Goal: Obtain resource: Download file/media

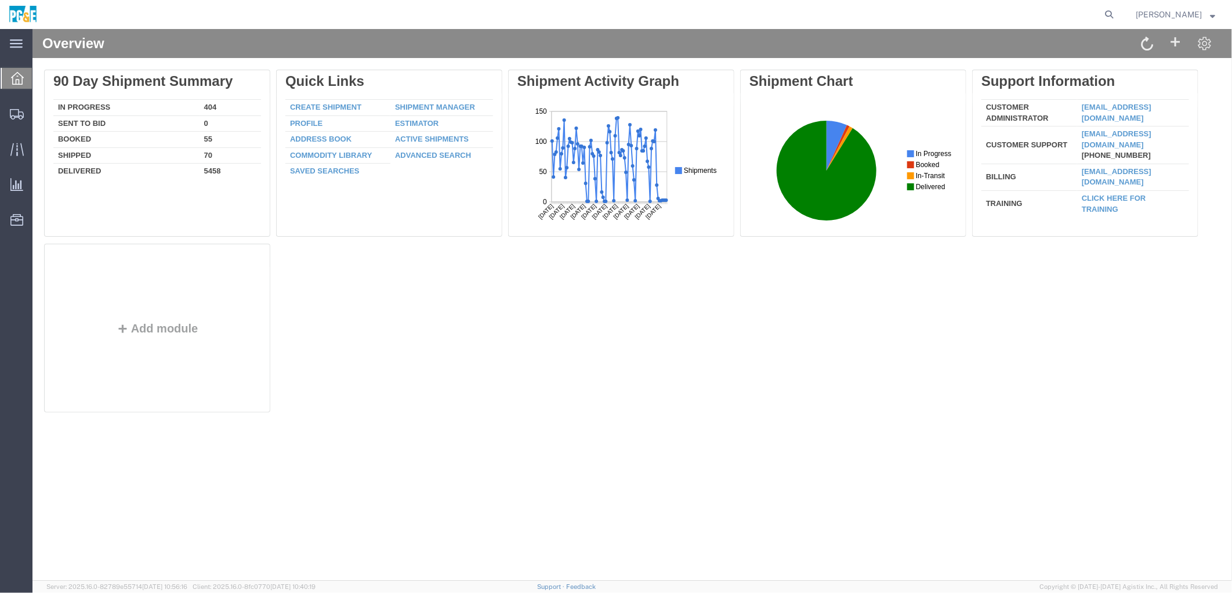
drag, startPoint x: 384, startPoint y: 386, endPoint x: 397, endPoint y: 380, distance: 14.5
click at [384, 386] on div "Delete 90 Day Shipment Summary In Progress 404 Sent To Bid 0 Booked 55 Shipped …" at bounding box center [631, 243] width 1176 height 348
drag, startPoint x: 608, startPoint y: 394, endPoint x: 598, endPoint y: 380, distance: 17.1
click at [603, 388] on div "Delete 90 Day Shipment Summary In Progress 404 Sent To Bid 0 Booked 55 Shipped …" at bounding box center [631, 243] width 1176 height 348
click at [1117, 12] on icon at bounding box center [1109, 14] width 16 height 16
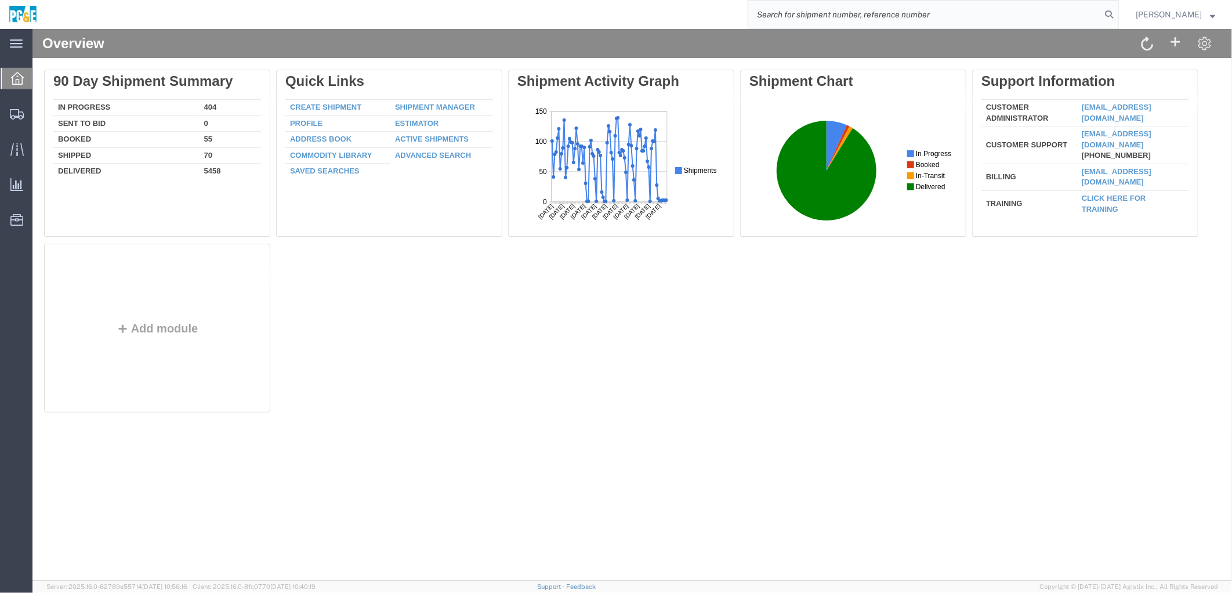
paste input "55184157"
type input "55184157"
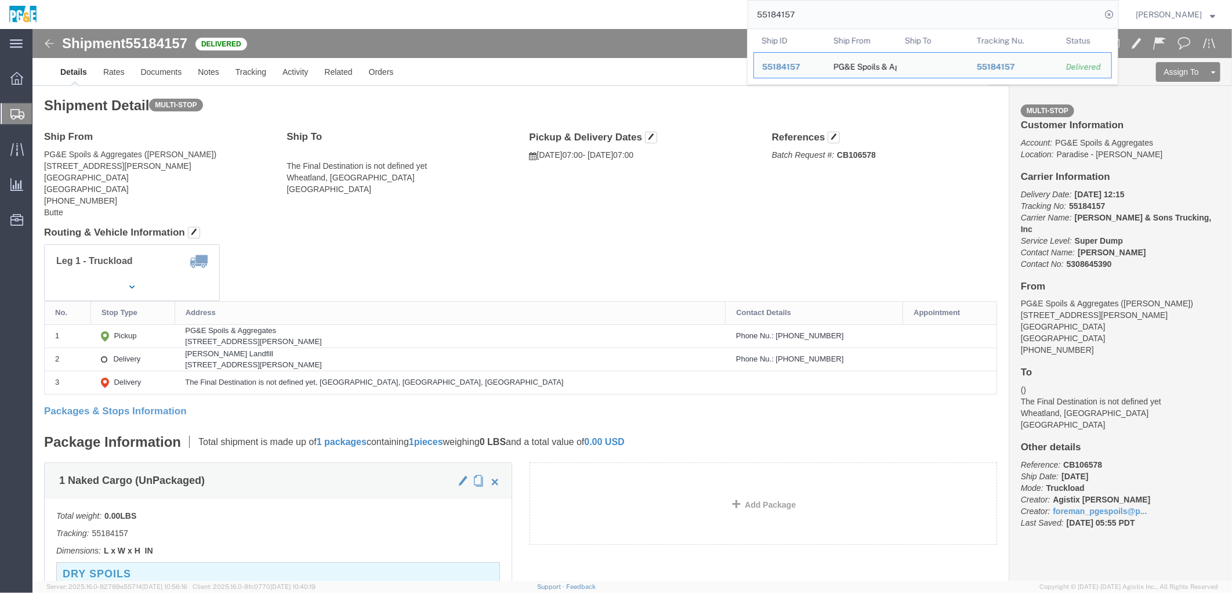
click div "Ship From PG&E Spoils & Aggregates ([PERSON_NAME]) [STREET_ADDRESS][PERSON_NAME…"
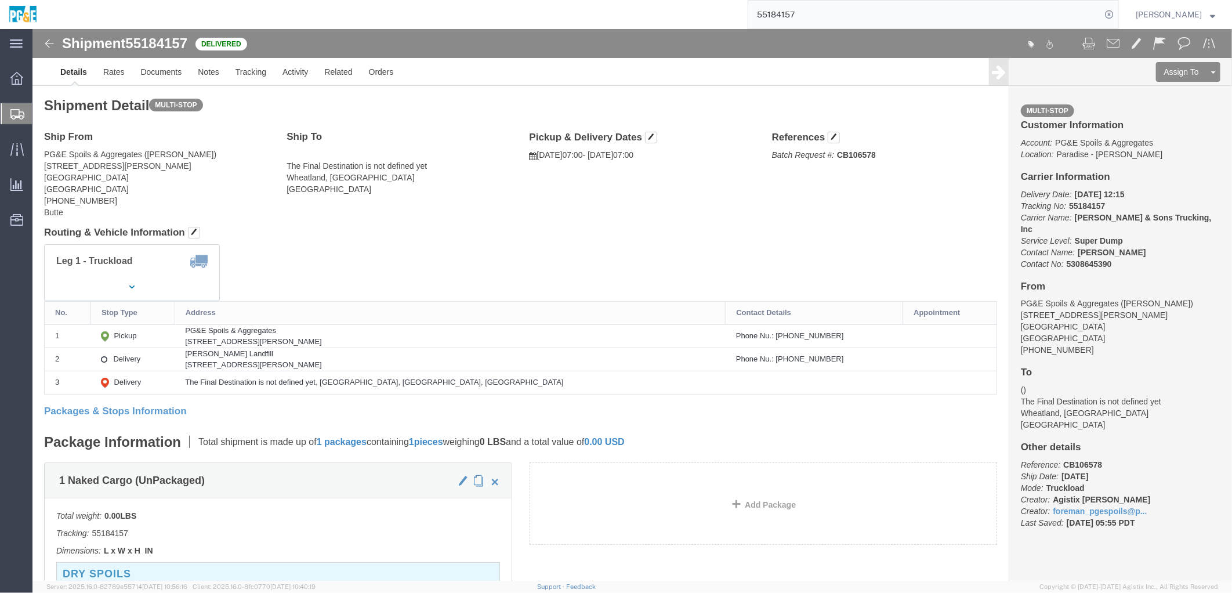
click div "Shipment Detail Multi-stop Ship From PG&E Spoils & Aggregates ([PERSON_NAME]) […"
click link "Documents"
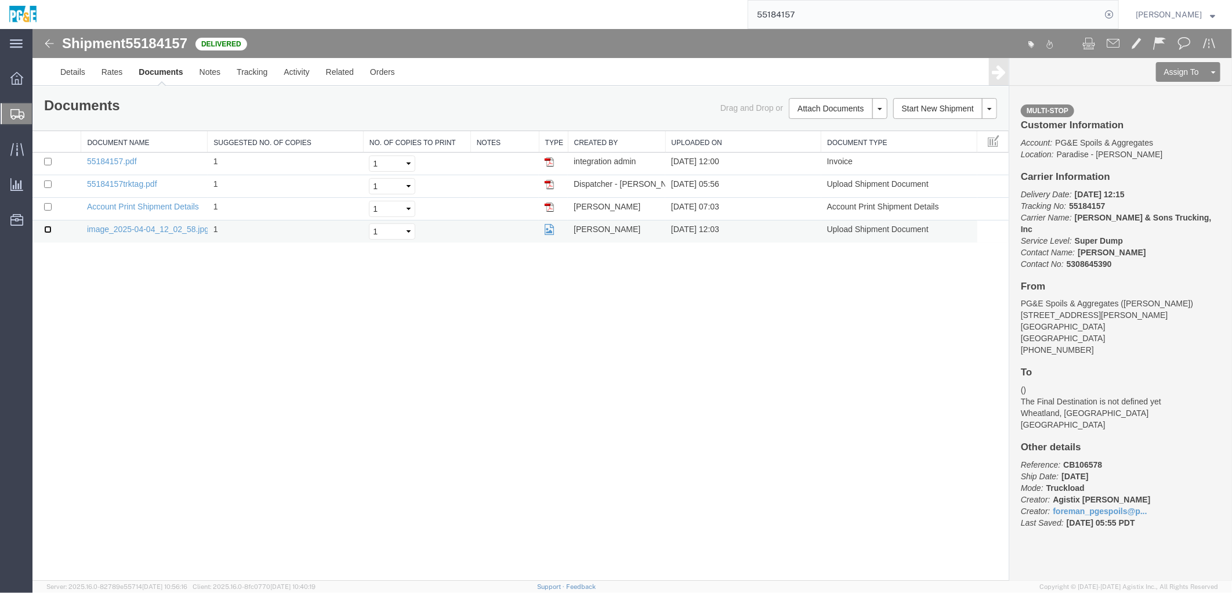
drag, startPoint x: 48, startPoint y: 230, endPoint x: 48, endPoint y: 223, distance: 7.5
click at [48, 230] on input "checkbox" at bounding box center [47, 229] width 8 height 8
checkbox input "true"
click at [48, 186] on input "checkbox" at bounding box center [47, 184] width 8 height 8
checkbox input "true"
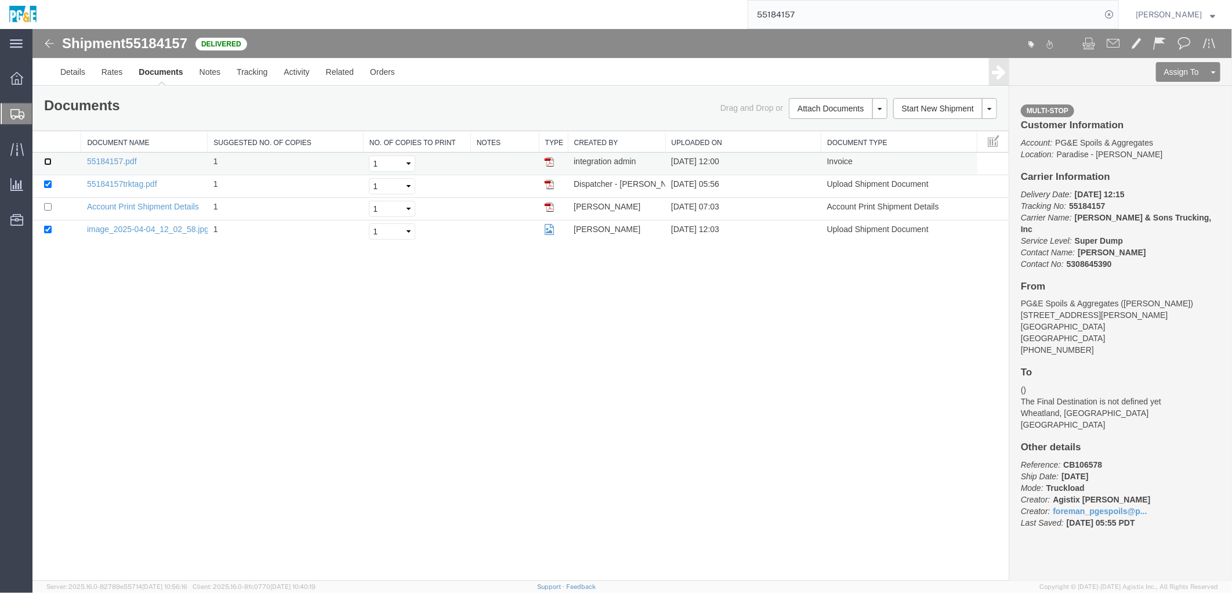
click at [48, 162] on input "checkbox" at bounding box center [47, 161] width 8 height 8
checkbox input "true"
click at [826, 129] on link "Print Documents" at bounding box center [835, 127] width 101 height 17
click at [347, 303] on div "Shipment 55184157 4 of 4 Delivered Details Rates Documents Notes Tracking Activ…" at bounding box center [631, 304] width 1199 height 552
click at [246, 81] on link "Tracking" at bounding box center [251, 71] width 47 height 28
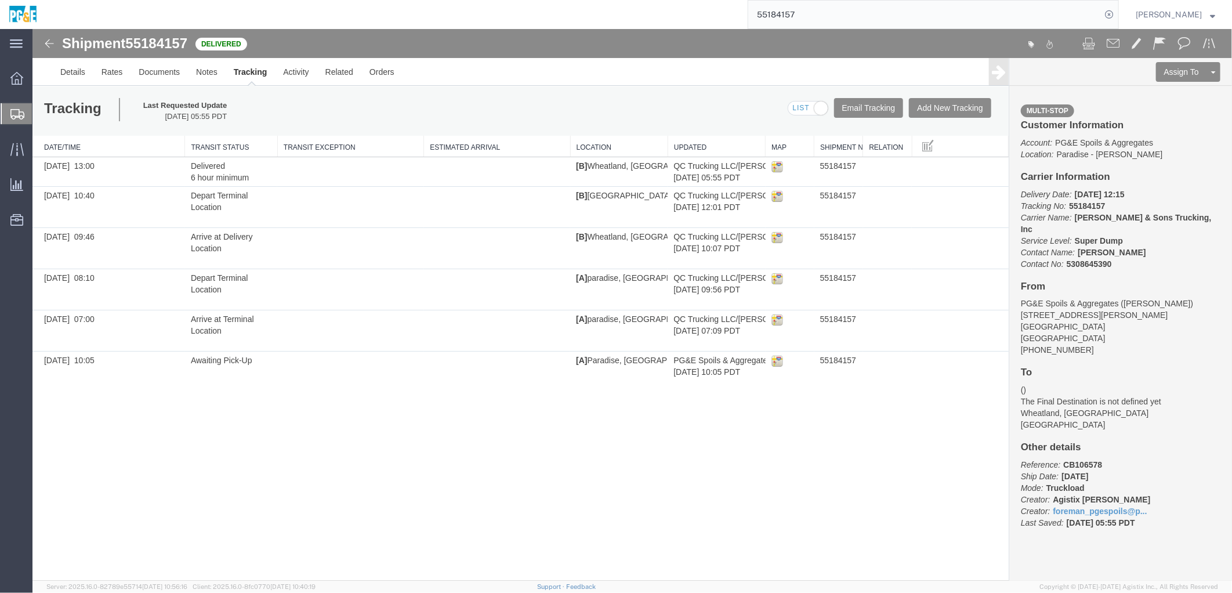
click at [238, 496] on div "Shipment 55184157 6 of 6 Delivered Details Rates Documents Notes Tracking Activ…" at bounding box center [631, 304] width 1199 height 552
click at [801, 13] on input "55184157" at bounding box center [924, 15] width 353 height 28
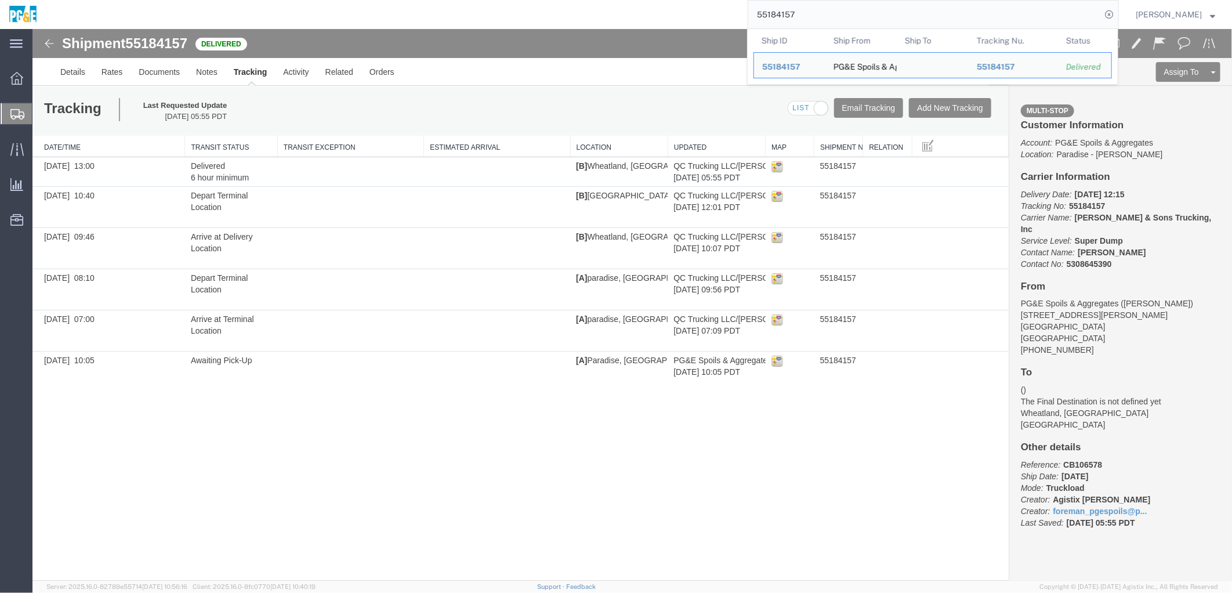
click at [801, 13] on input "55184157" at bounding box center [924, 15] width 353 height 28
paste input "6253823"
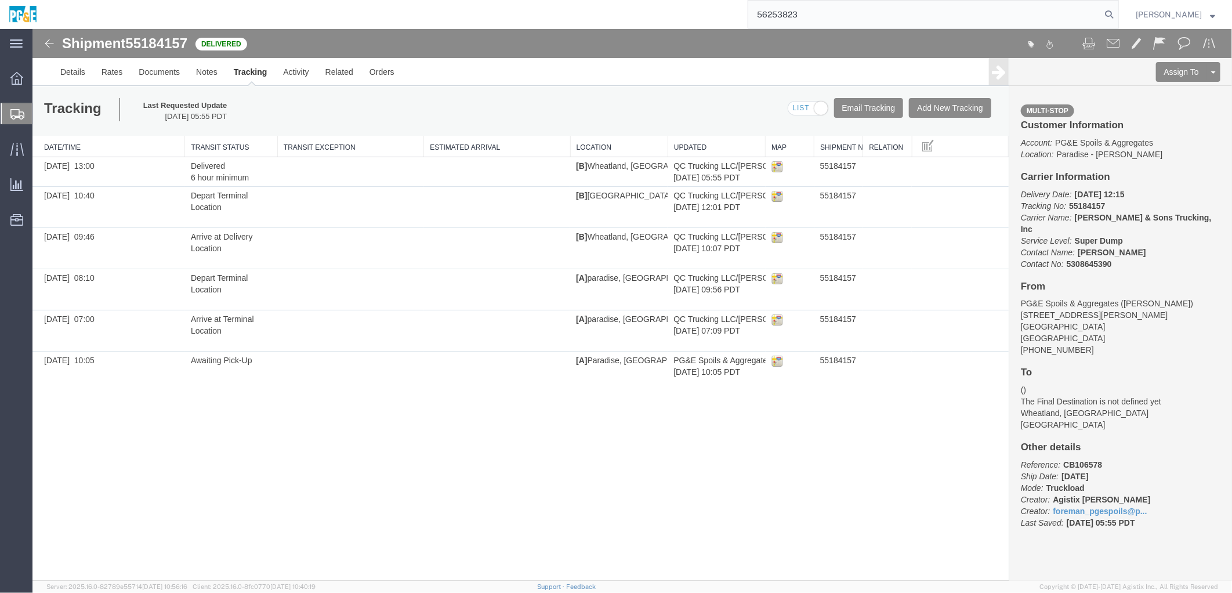
type input "56253823"
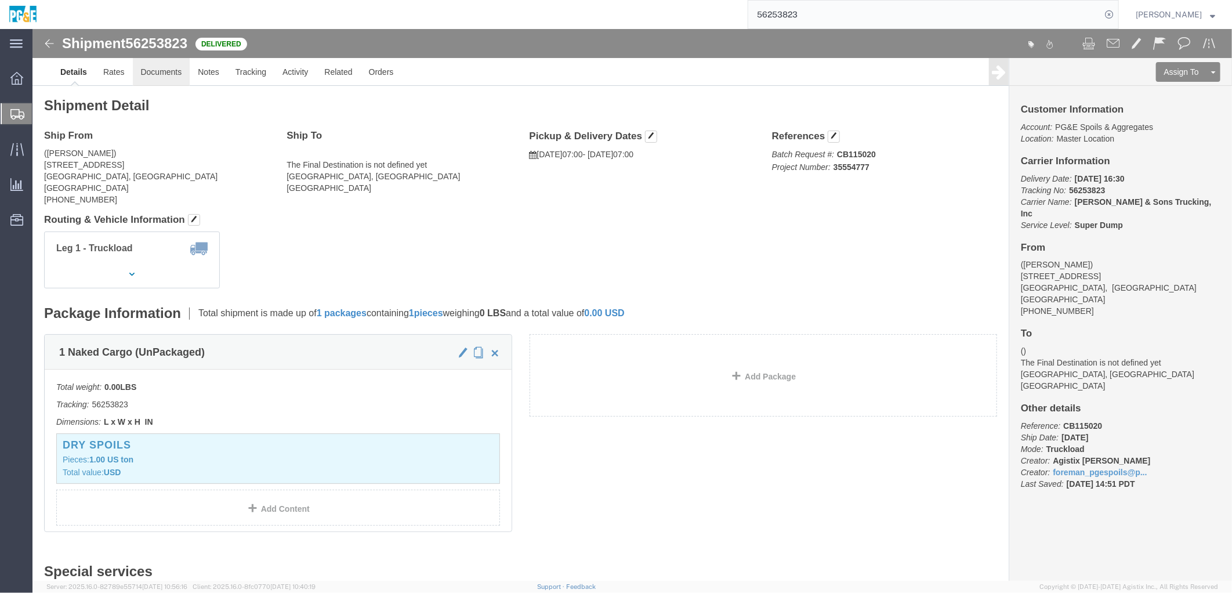
click link "Documents"
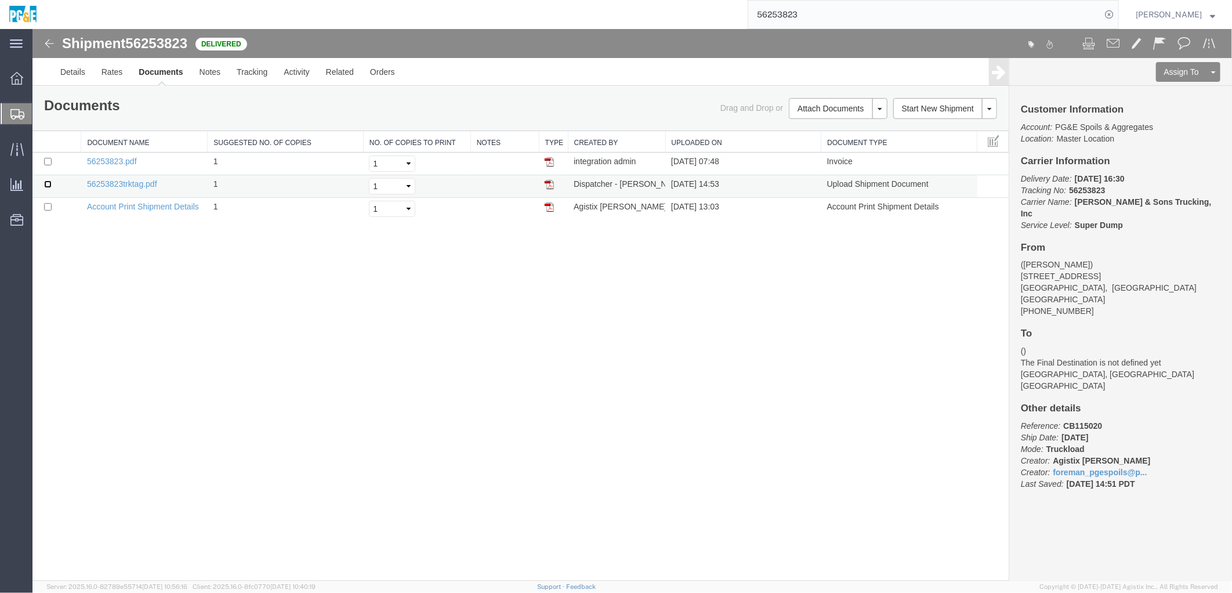
click at [43, 182] on input "checkbox" at bounding box center [47, 184] width 8 height 8
checkbox input "true"
click at [48, 162] on input "checkbox" at bounding box center [47, 161] width 8 height 8
checkbox input "true"
click at [839, 130] on link "Print Documents" at bounding box center [835, 127] width 101 height 17
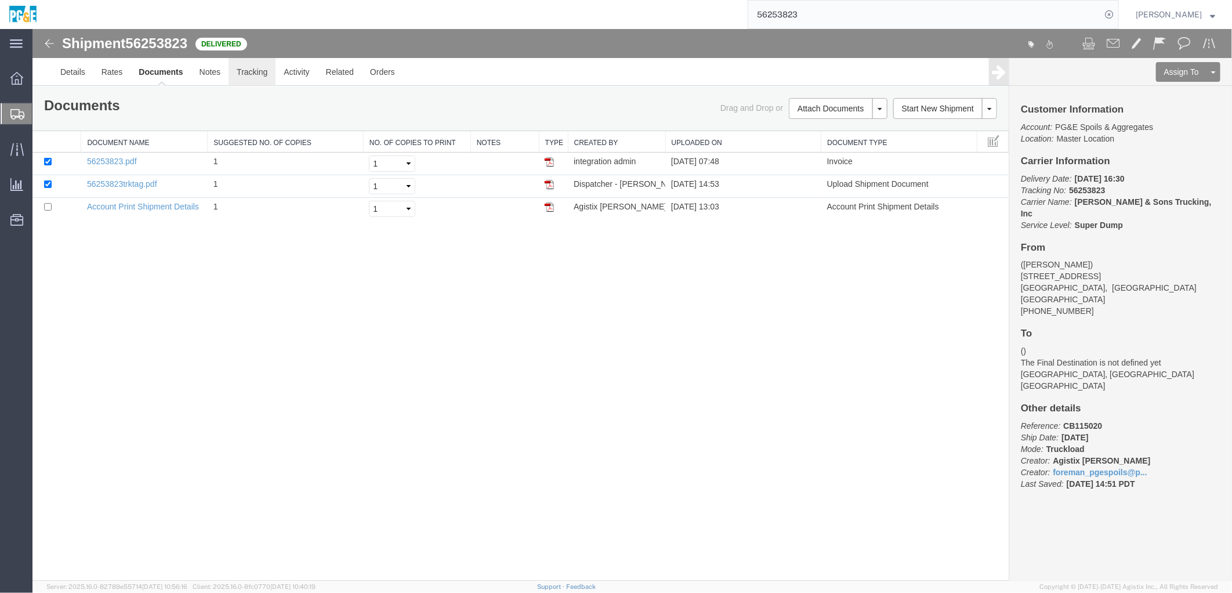
click at [257, 75] on link "Tracking" at bounding box center [251, 71] width 47 height 28
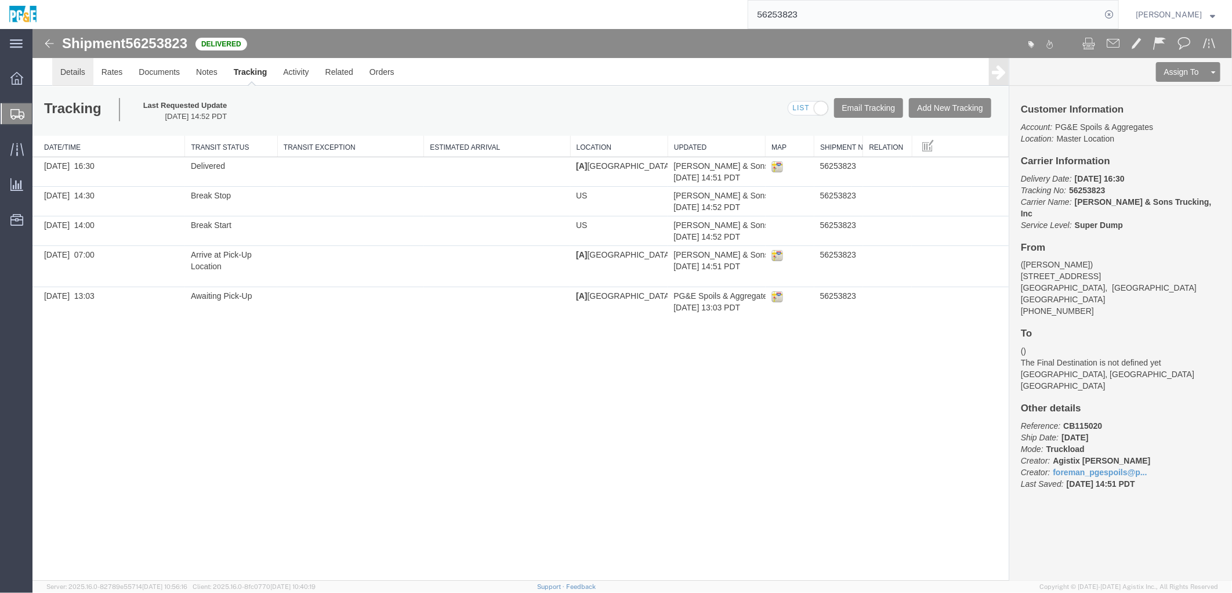
click at [77, 79] on link "Details" at bounding box center [72, 71] width 41 height 28
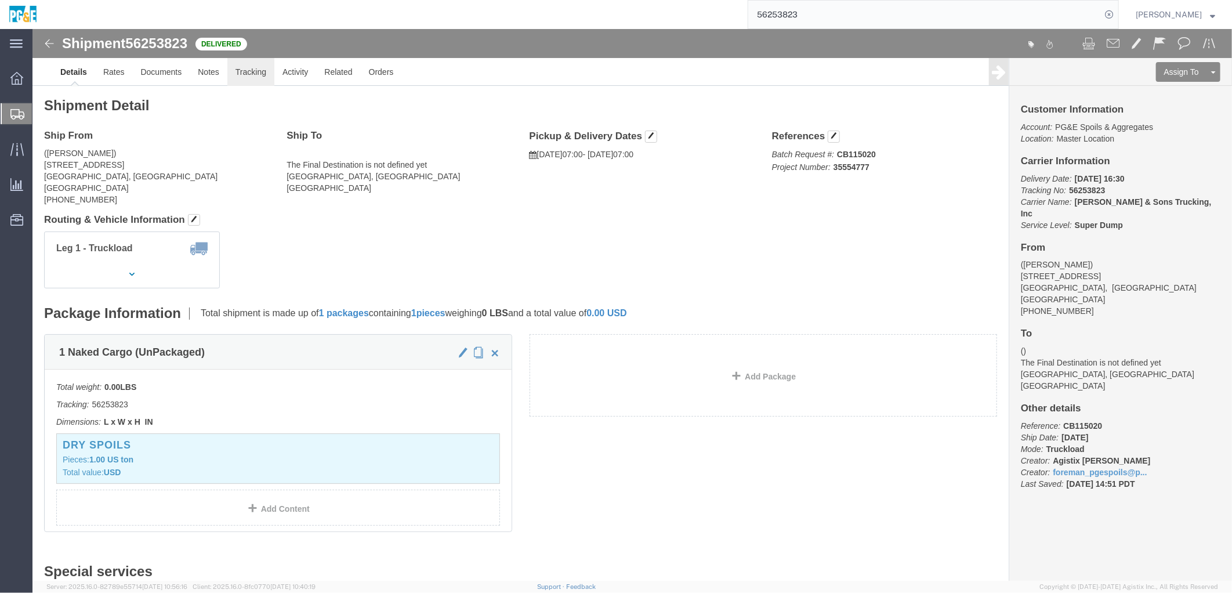
click link "Tracking"
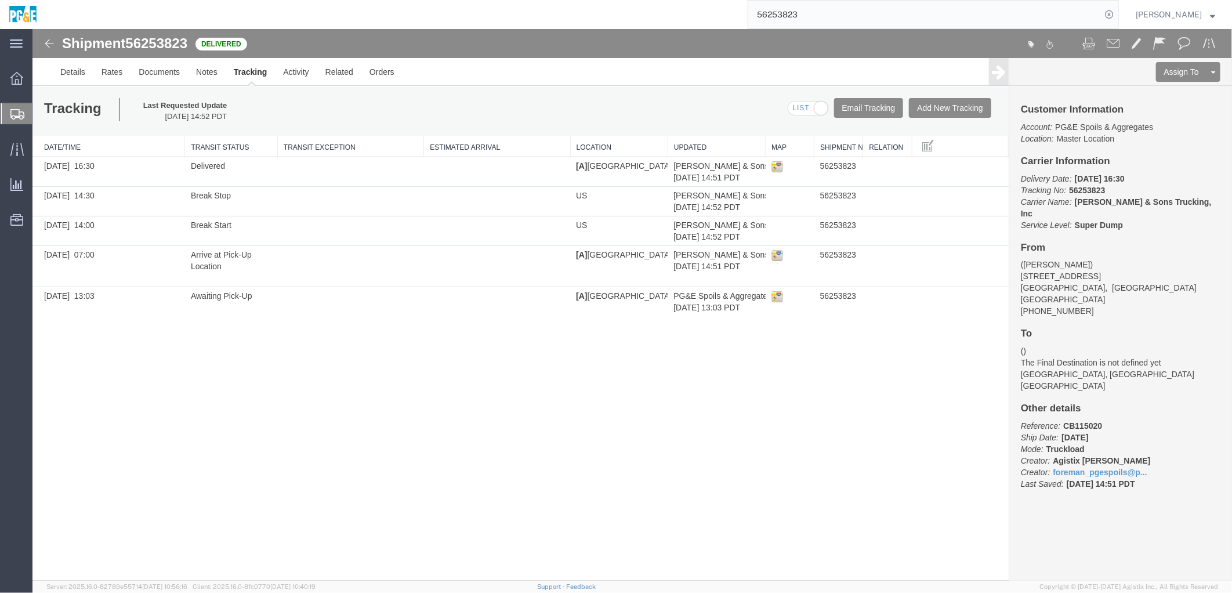
click at [803, 13] on input "56253823" at bounding box center [924, 15] width 353 height 28
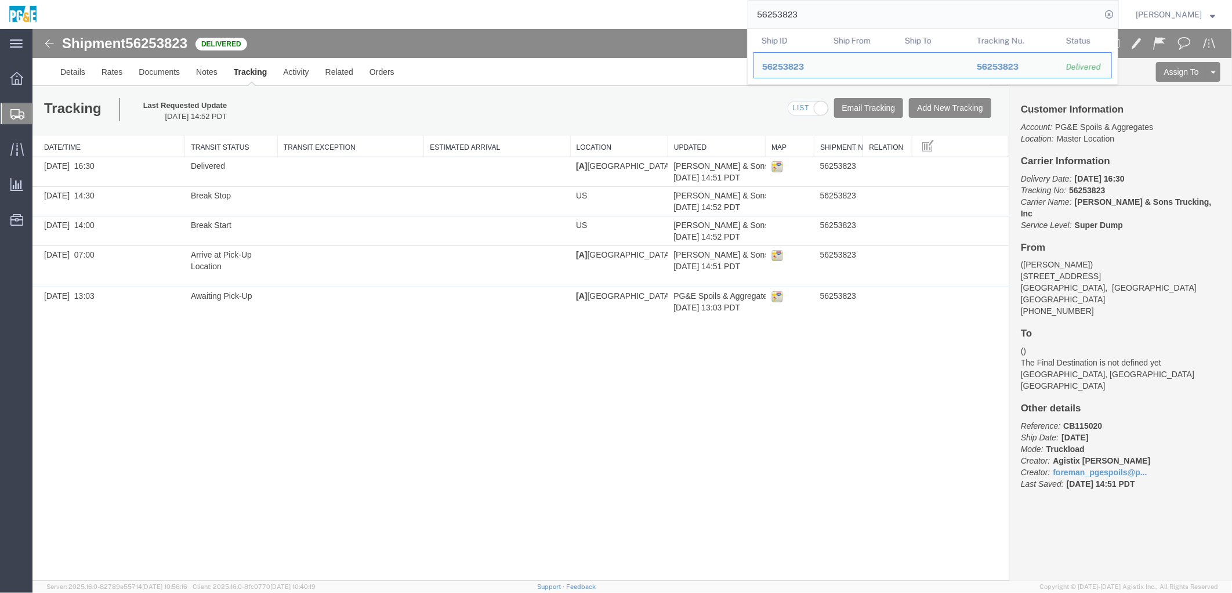
click at [803, 13] on input "56253823" at bounding box center [924, 15] width 353 height 28
paste input "5533681"
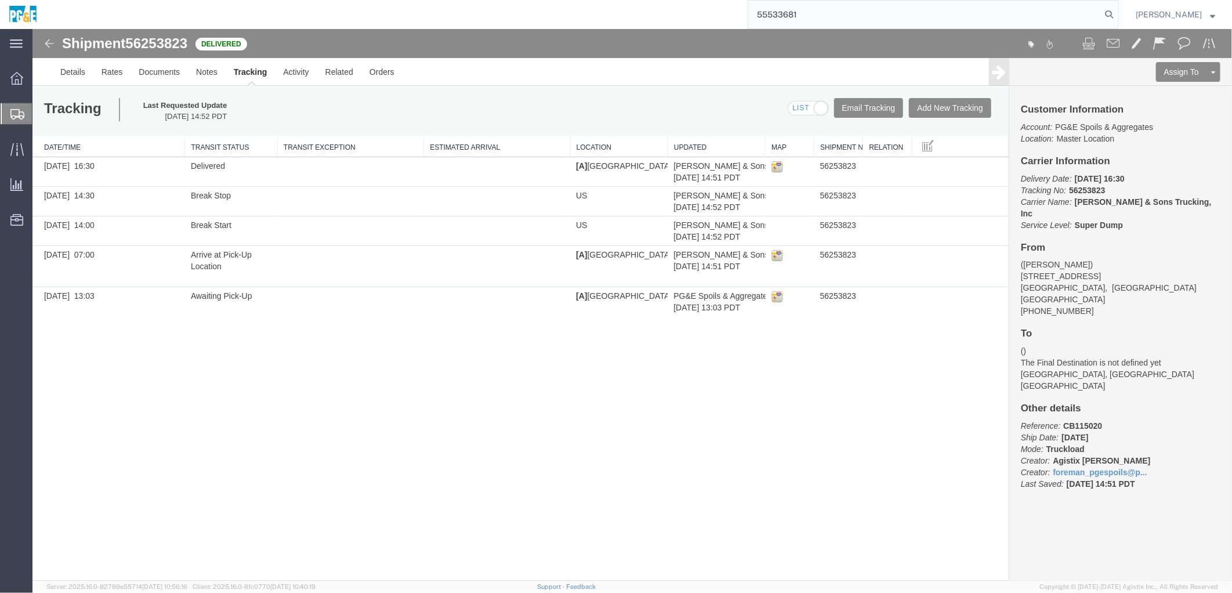
type input "55533681"
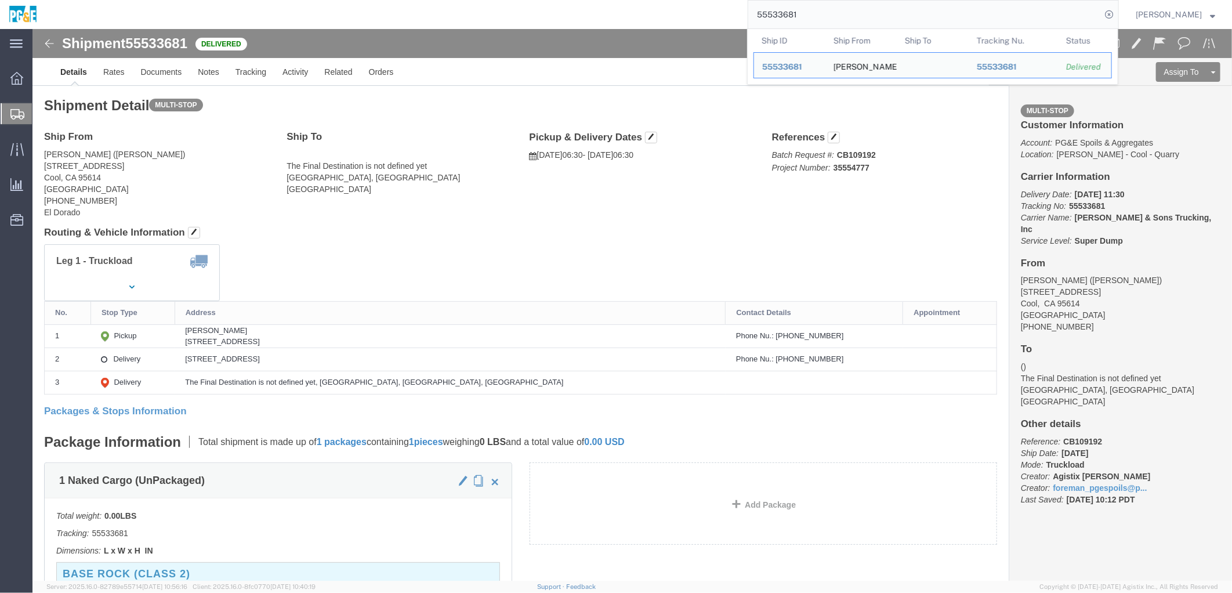
click div "Leg 1 - Truckload Vehicle 1: Super Dump Number of trucks: 1"
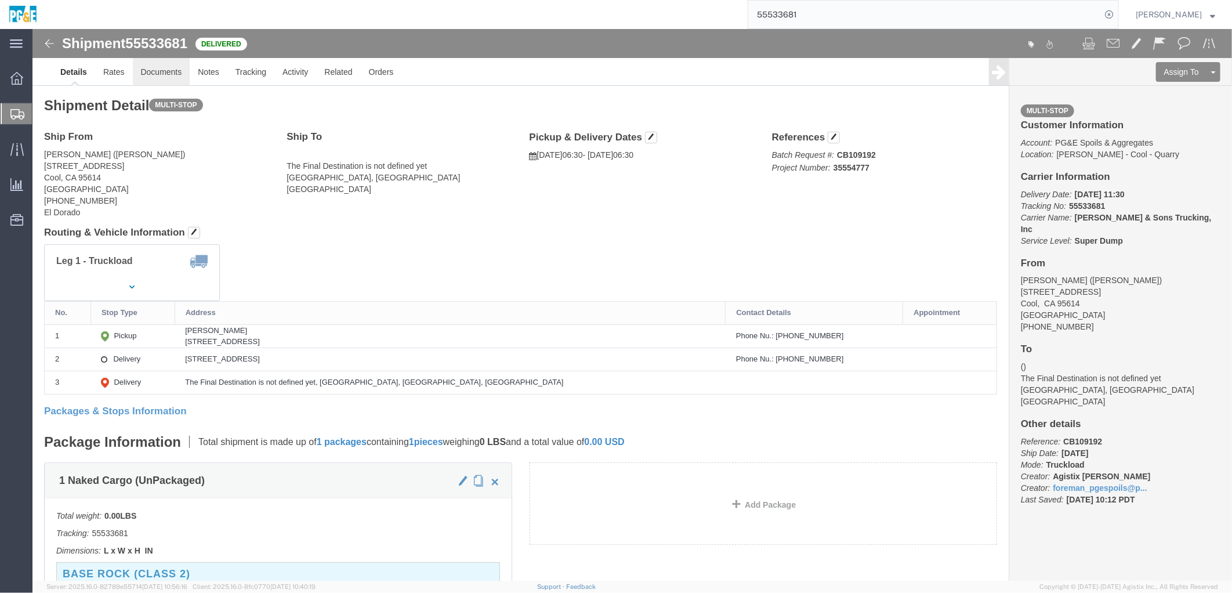
click link "Documents"
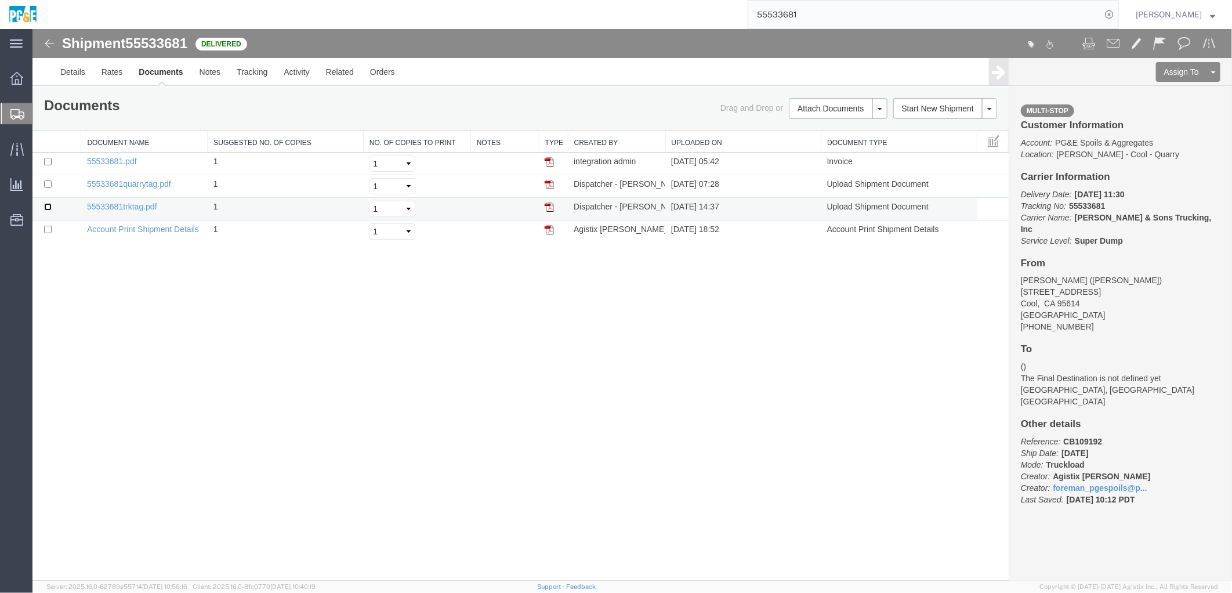
click at [46, 201] on td at bounding box center [56, 208] width 49 height 23
click at [47, 183] on input "checkbox" at bounding box center [47, 184] width 8 height 8
checkbox input "true"
click at [48, 157] on input "checkbox" at bounding box center [47, 161] width 8 height 8
checkbox input "true"
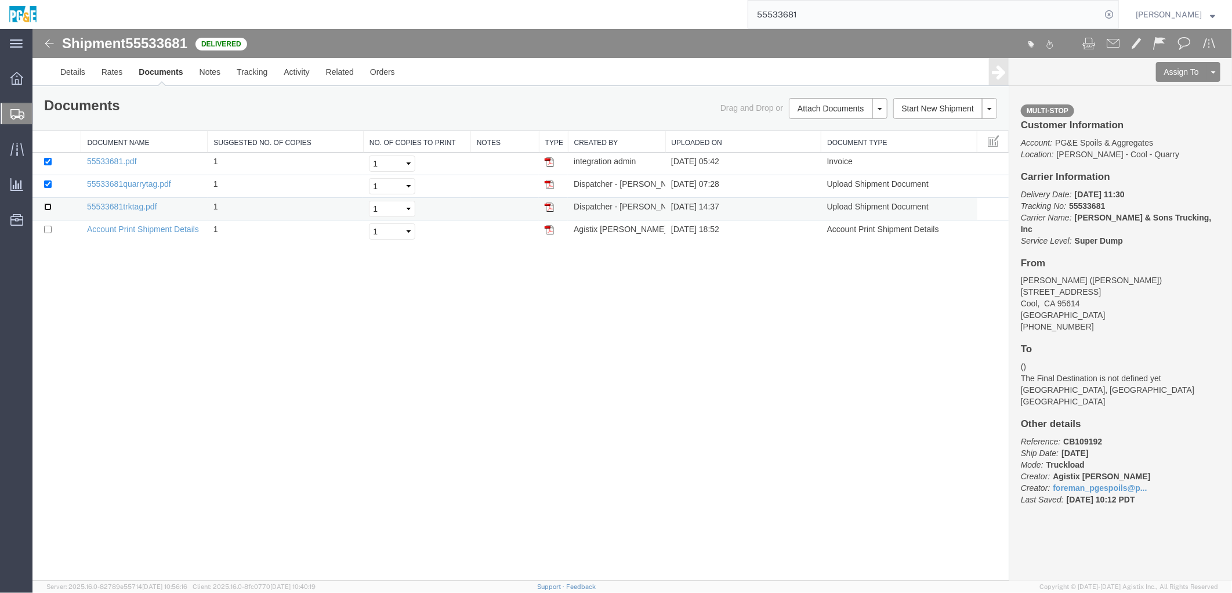
click at [46, 207] on input "checkbox" at bounding box center [47, 206] width 8 height 8
checkbox input "true"
click at [842, 129] on link "Print Documents" at bounding box center [835, 127] width 101 height 17
click at [242, 75] on link "Tracking" at bounding box center [251, 71] width 47 height 28
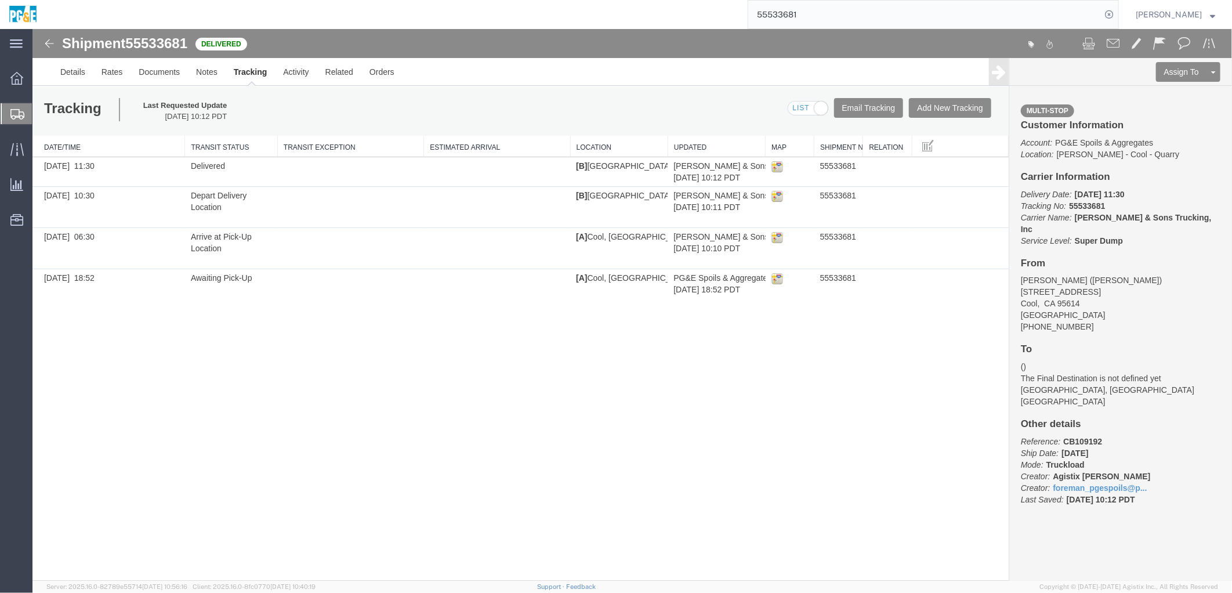
click at [797, 16] on input "55533681" at bounding box center [924, 15] width 353 height 28
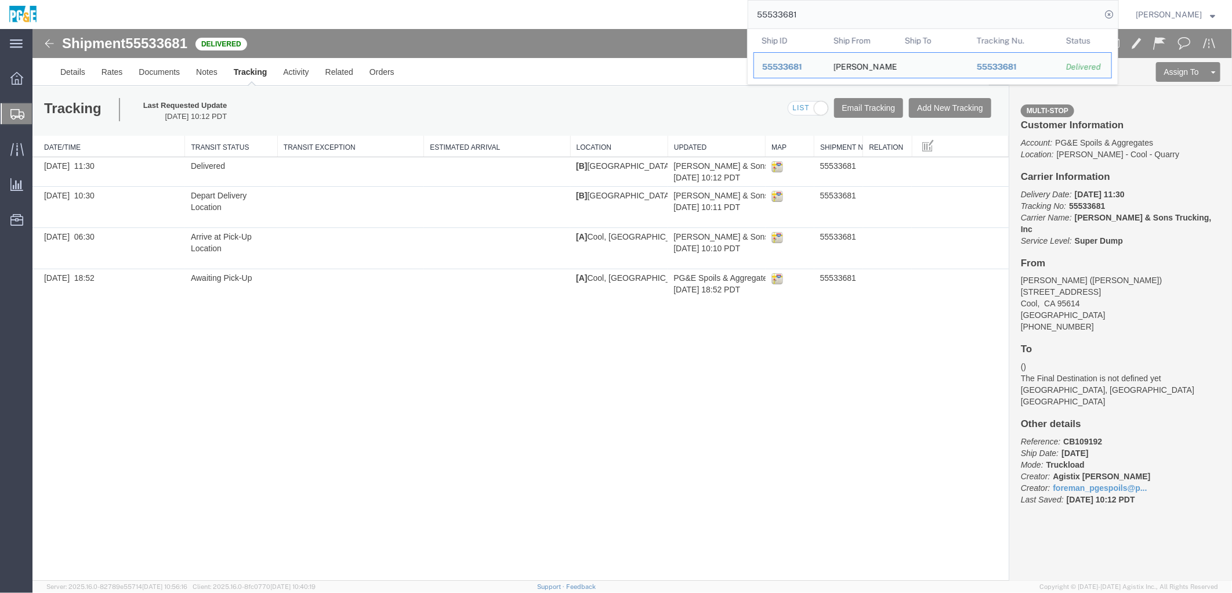
click at [797, 16] on input "55533681" at bounding box center [924, 15] width 353 height 28
paste input "796269"
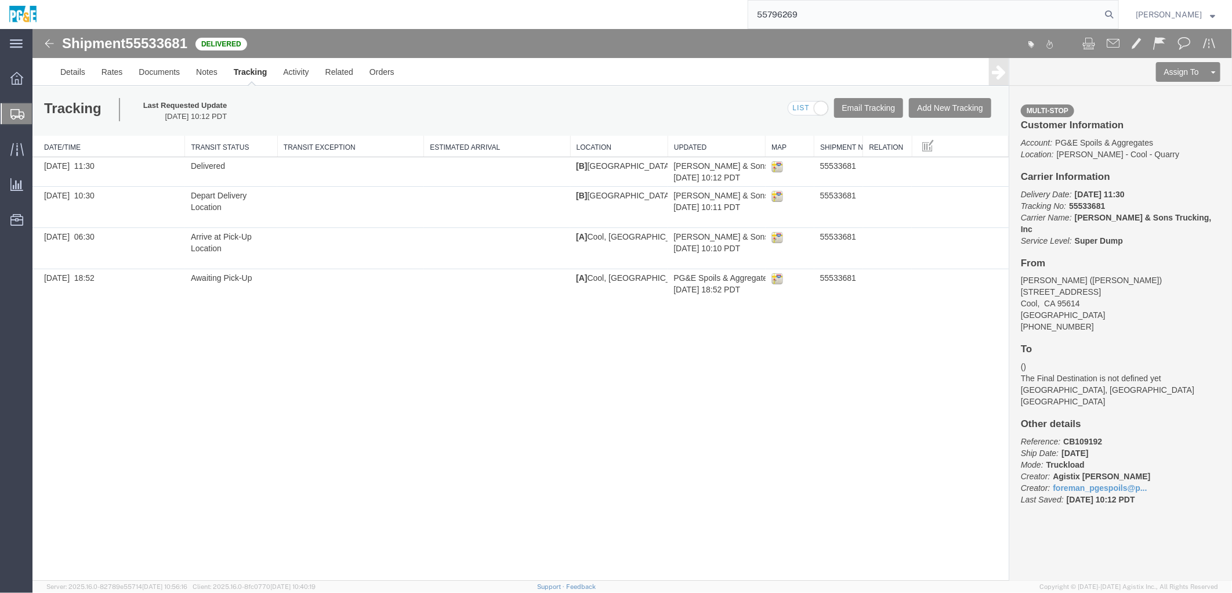
type input "55796269"
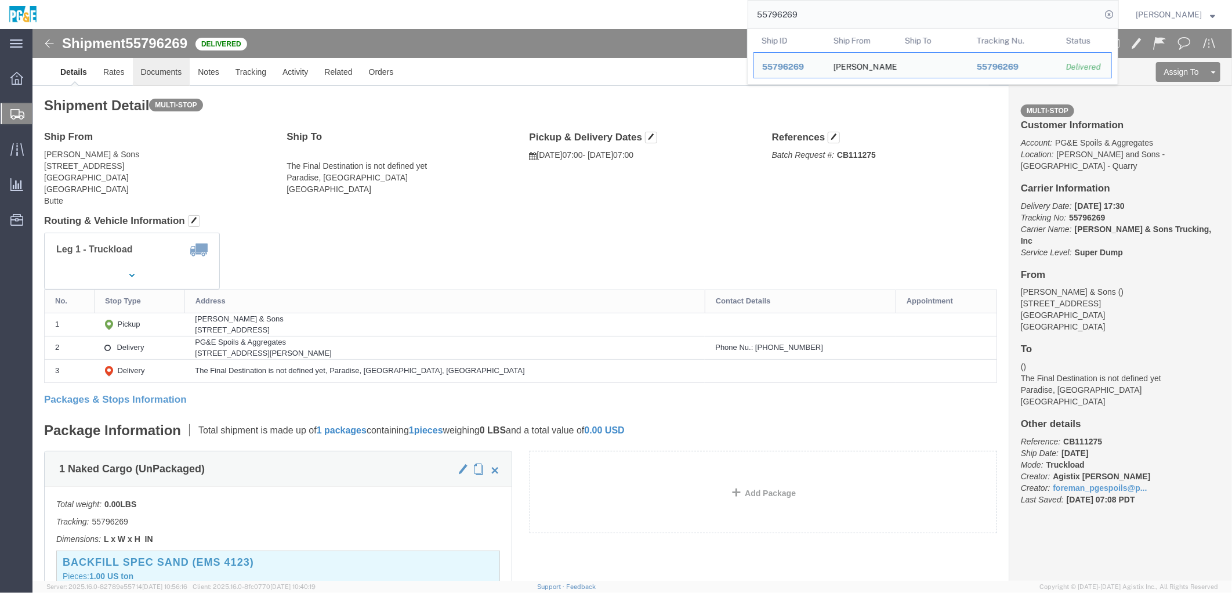
click link "Documents"
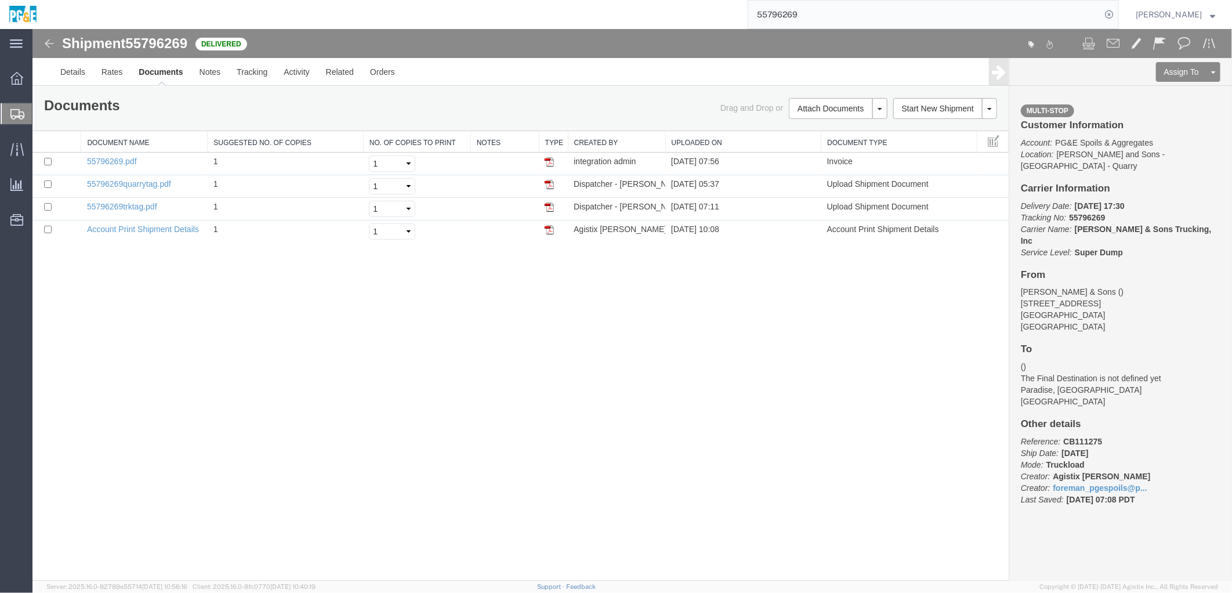
click at [452, 318] on div "Shipment 55796269 4 of 4 Delivered Details Rates Documents Notes Tracking Activ…" at bounding box center [631, 304] width 1199 height 552
click at [46, 205] on input "checkbox" at bounding box center [47, 206] width 8 height 8
checkbox input "true"
click at [46, 183] on input "checkbox" at bounding box center [47, 184] width 8 height 8
checkbox input "true"
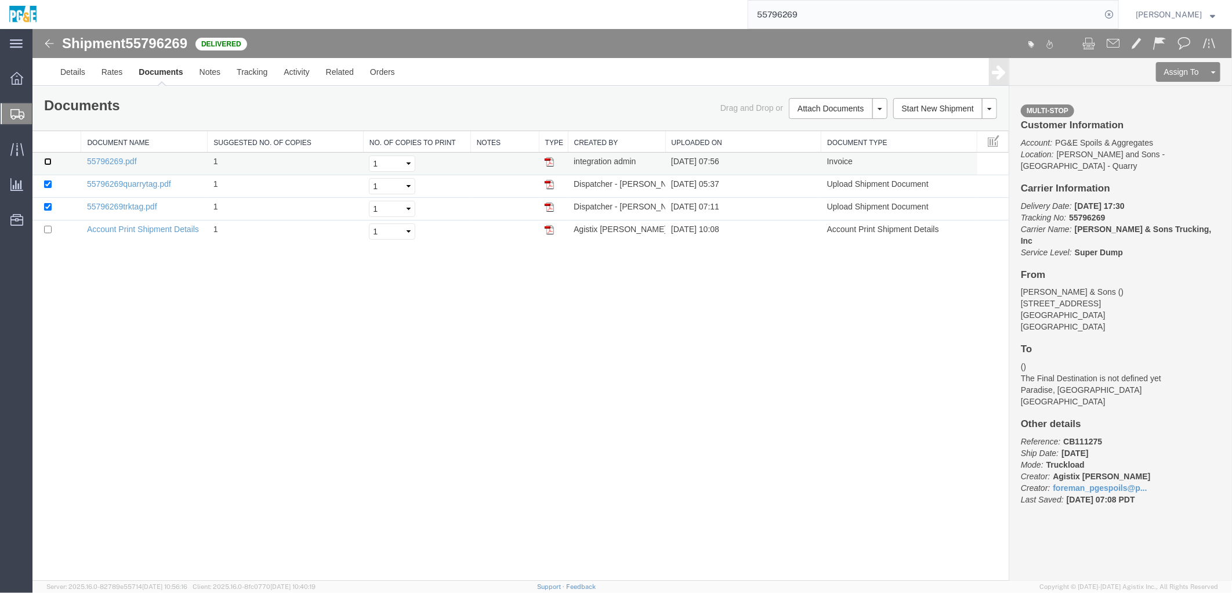
click at [45, 160] on input "checkbox" at bounding box center [47, 161] width 8 height 8
checkbox input "true"
click at [825, 125] on link "Print Documents" at bounding box center [835, 127] width 101 height 17
click at [261, 64] on link "Tracking" at bounding box center [251, 71] width 47 height 28
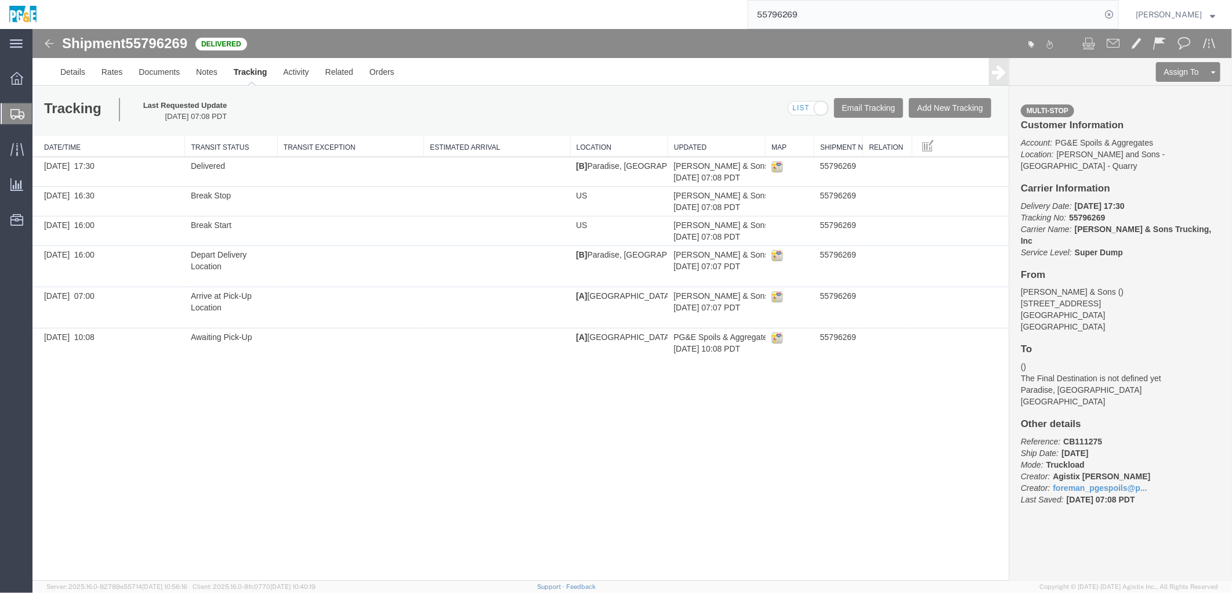
click at [309, 445] on div "Shipment 55796269 6 of 6 Delivered Details Rates Documents Notes Tracking Activ…" at bounding box center [631, 304] width 1199 height 552
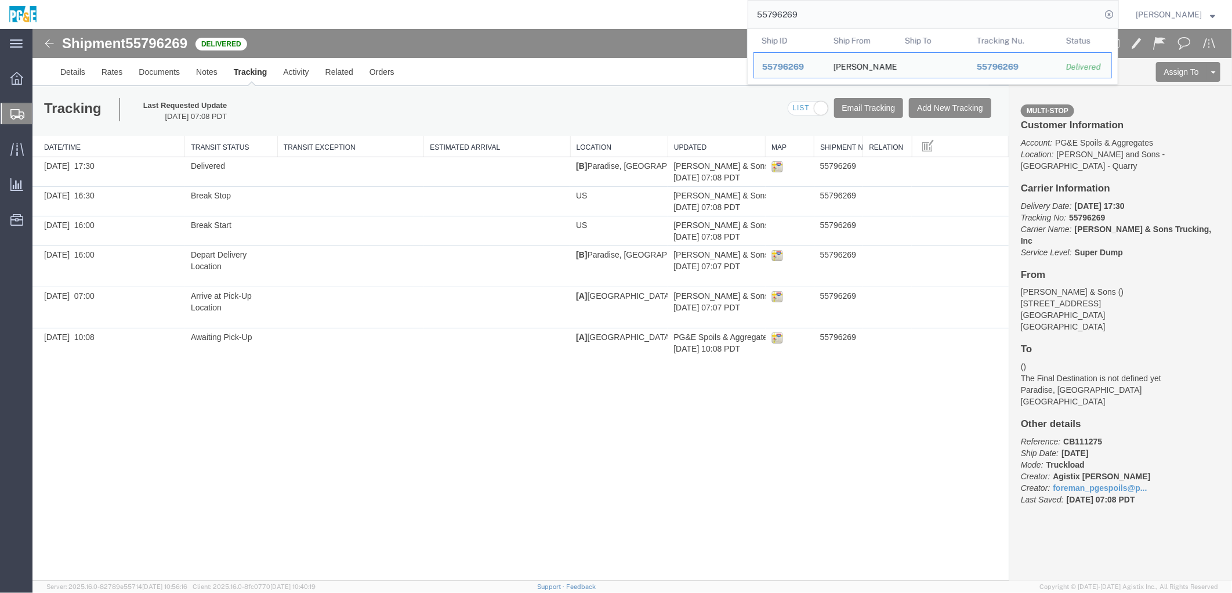
click at [781, 13] on input "55796269" at bounding box center [924, 15] width 353 height 28
paste input "915265"
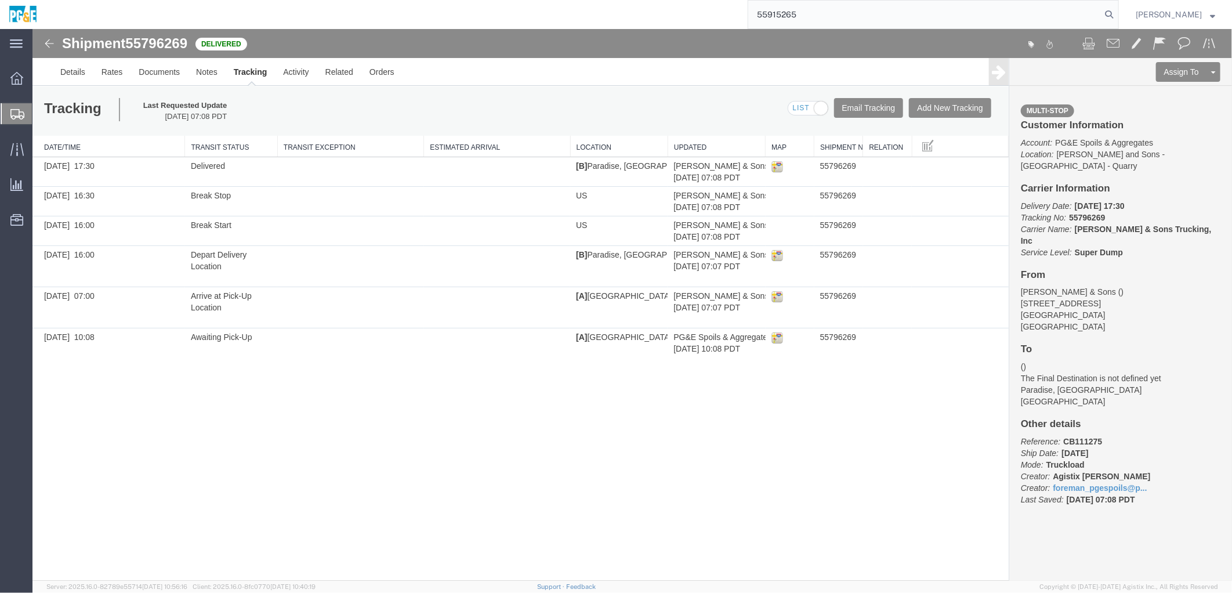
type input "55915265"
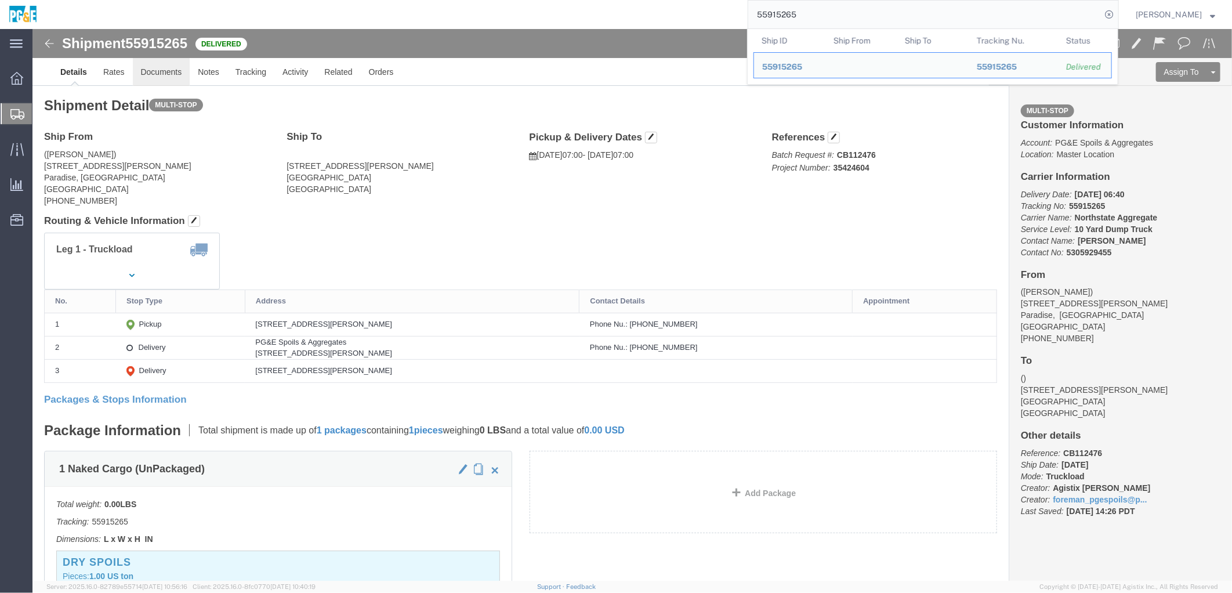
click link "Documents"
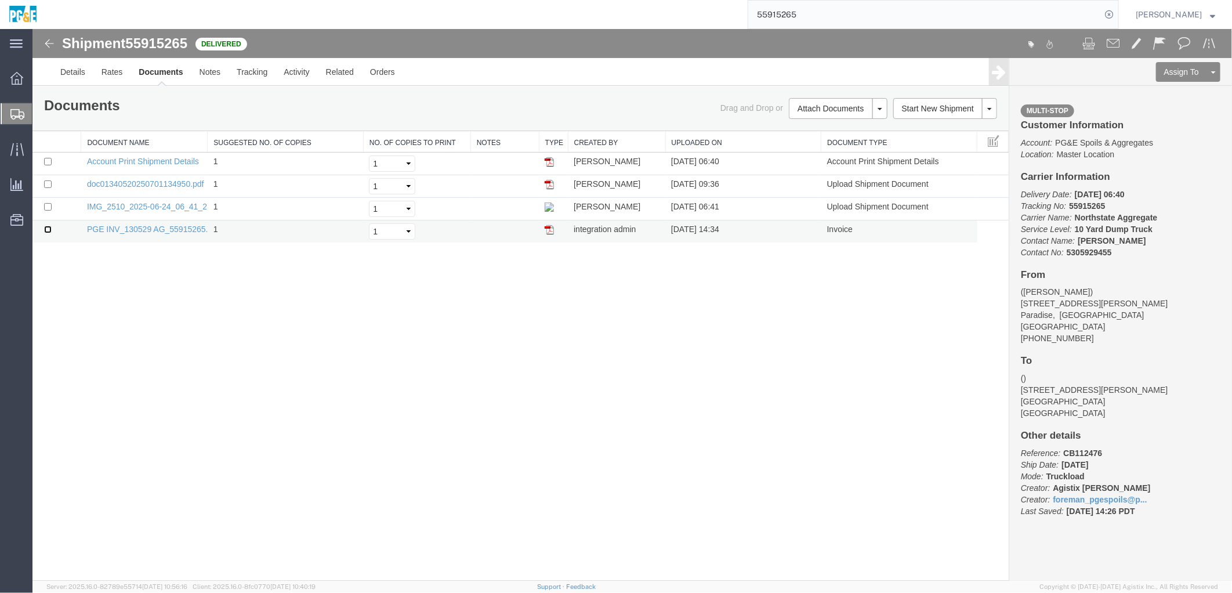
click at [45, 227] on input "checkbox" at bounding box center [47, 229] width 8 height 8
checkbox input "true"
click at [47, 205] on input "checkbox" at bounding box center [47, 206] width 8 height 8
checkbox input "true"
click at [48, 187] on input "checkbox" at bounding box center [47, 184] width 8 height 8
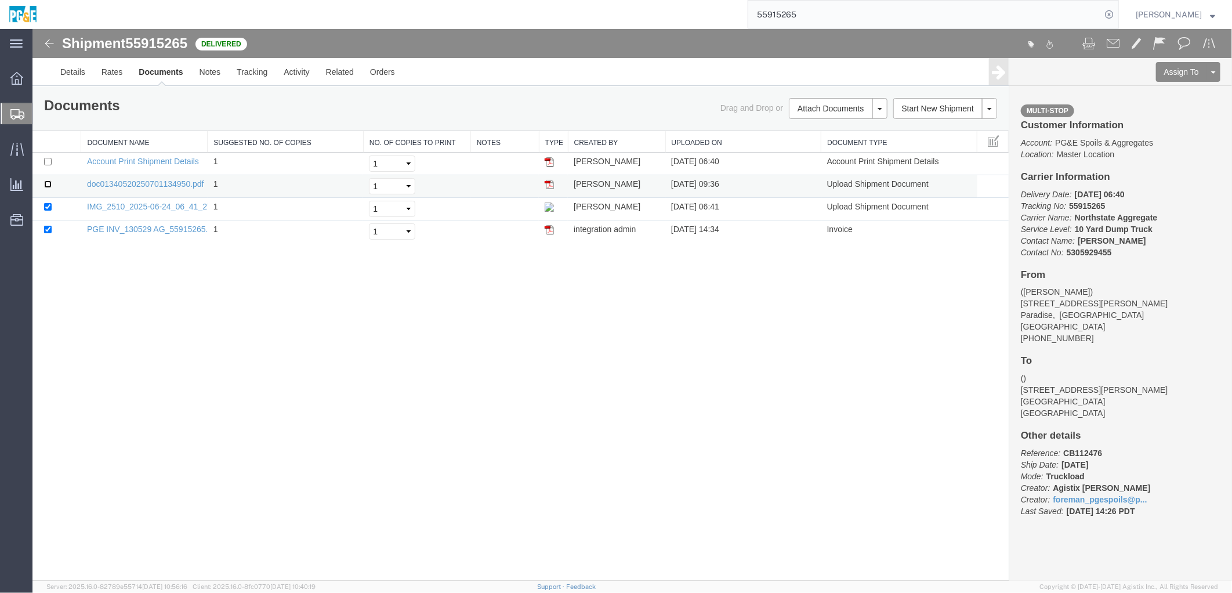
checkbox input "true"
click at [836, 123] on link "Print Documents" at bounding box center [835, 127] width 101 height 17
click at [253, 81] on link "Tracking" at bounding box center [251, 71] width 47 height 28
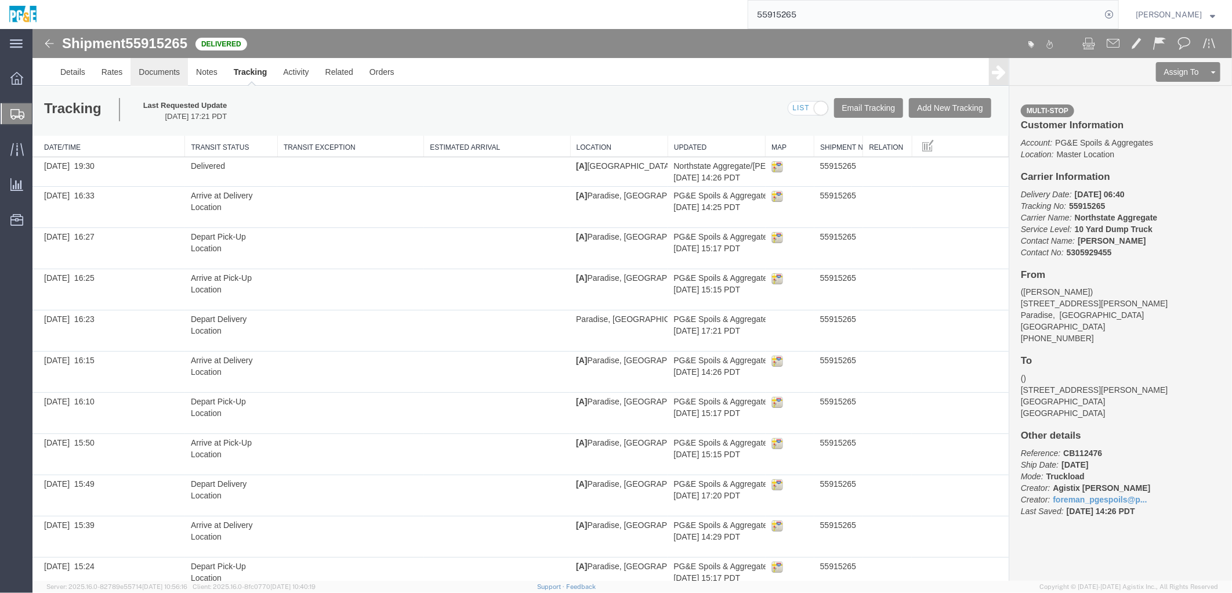
click at [158, 66] on link "Documents" at bounding box center [158, 71] width 57 height 28
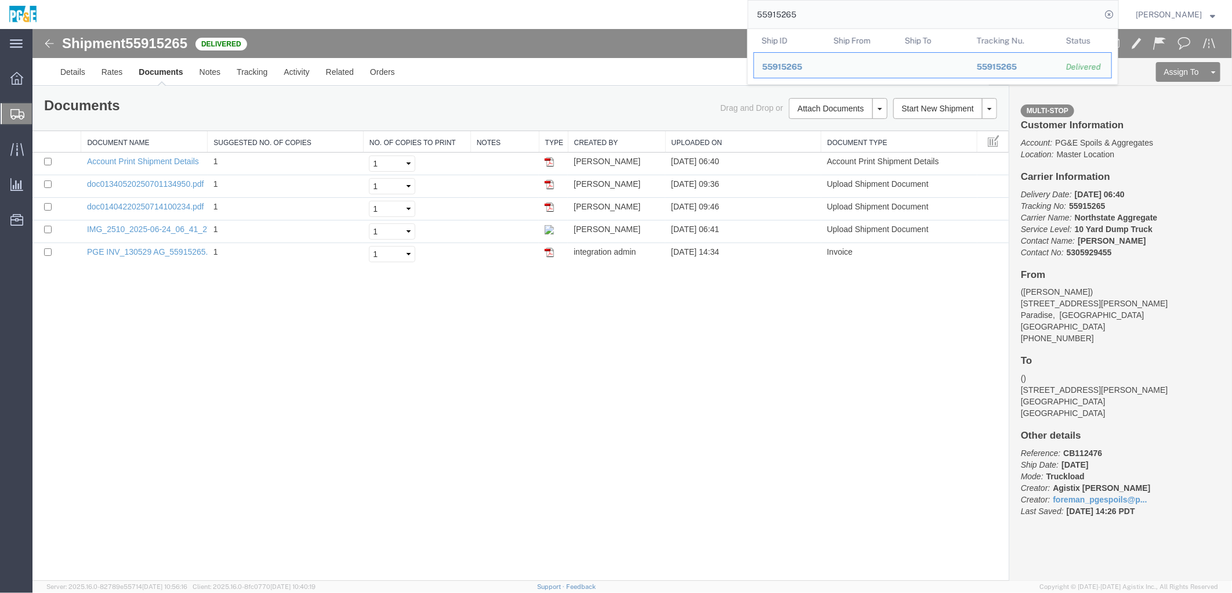
click at [778, 20] on input "55915265" at bounding box center [924, 15] width 353 height 28
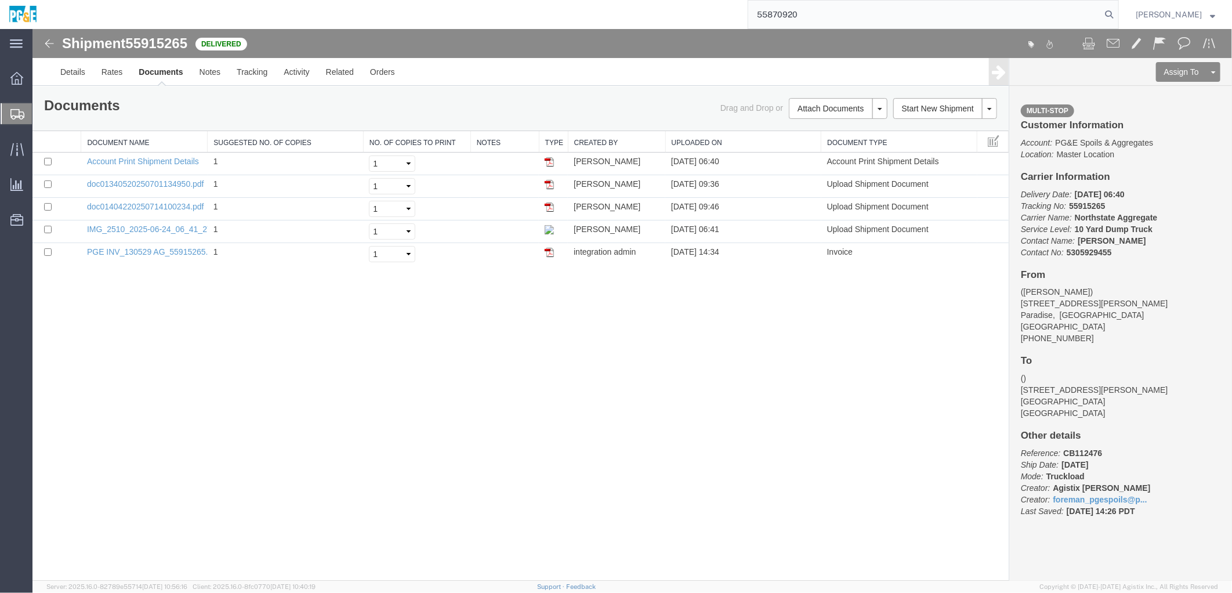
type input "55870920"
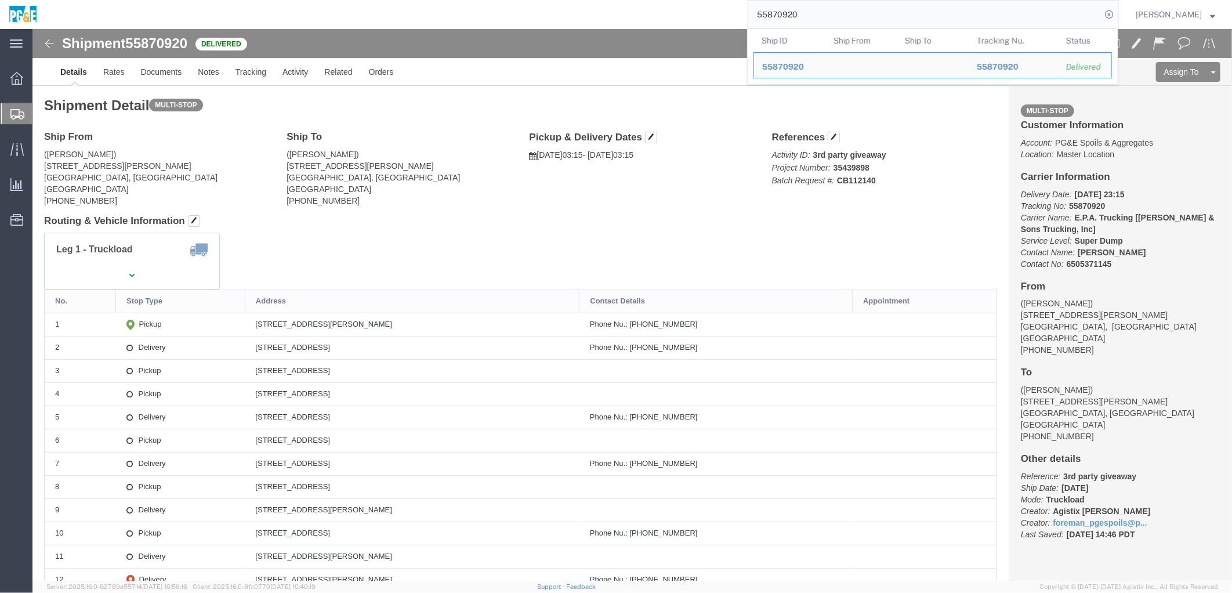
click div "Leg 1 - Truckload Vehicle 1: Super Dump Number of trucks: 1"
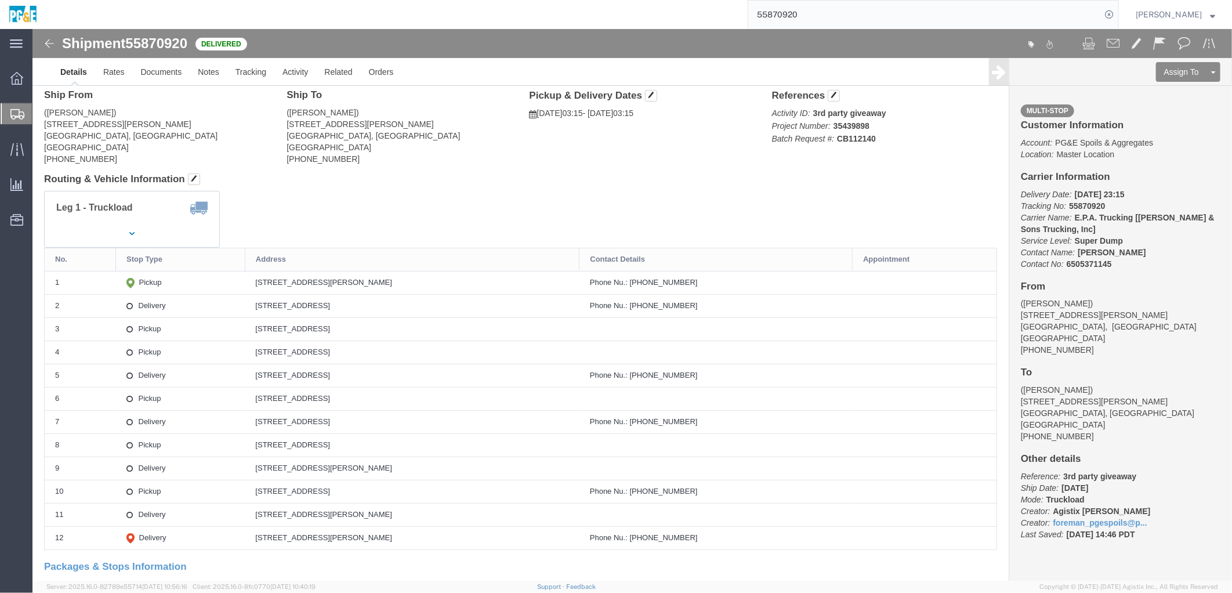
scroll to position [64, 0]
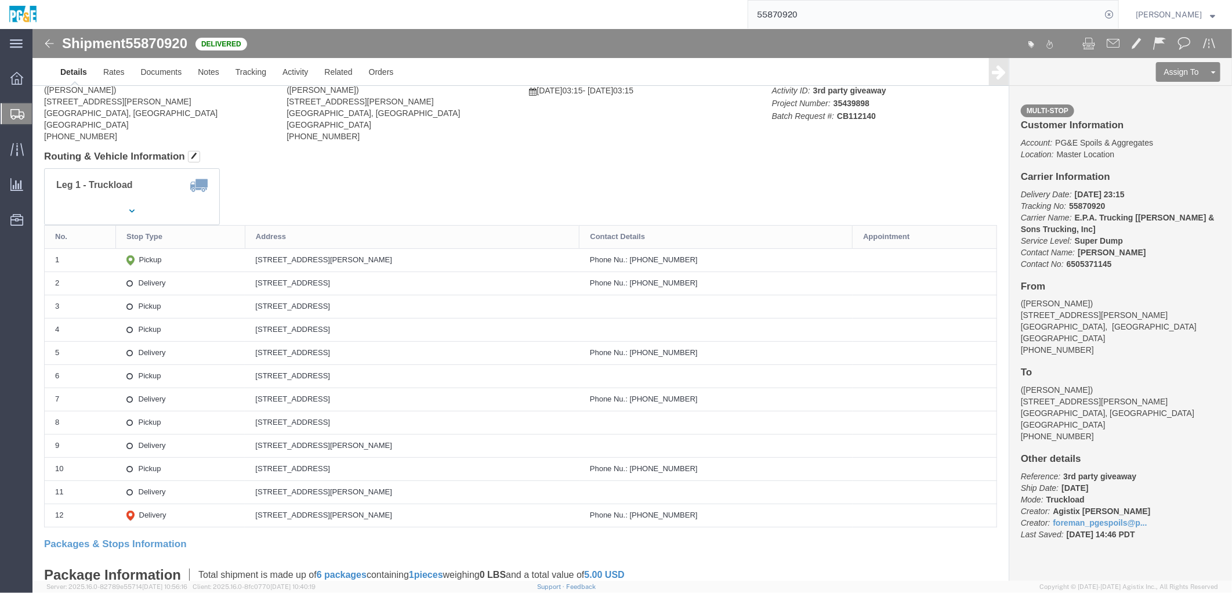
drag, startPoint x: 211, startPoint y: 228, endPoint x: 392, endPoint y: 230, distance: 180.9
click td "[STREET_ADDRESS][PERSON_NAME]"
copy div "[STREET_ADDRESS][PERSON_NAME]"
drag, startPoint x: 212, startPoint y: 253, endPoint x: 377, endPoint y: 251, distance: 164.7
click div "[STREET_ADDRESS]"
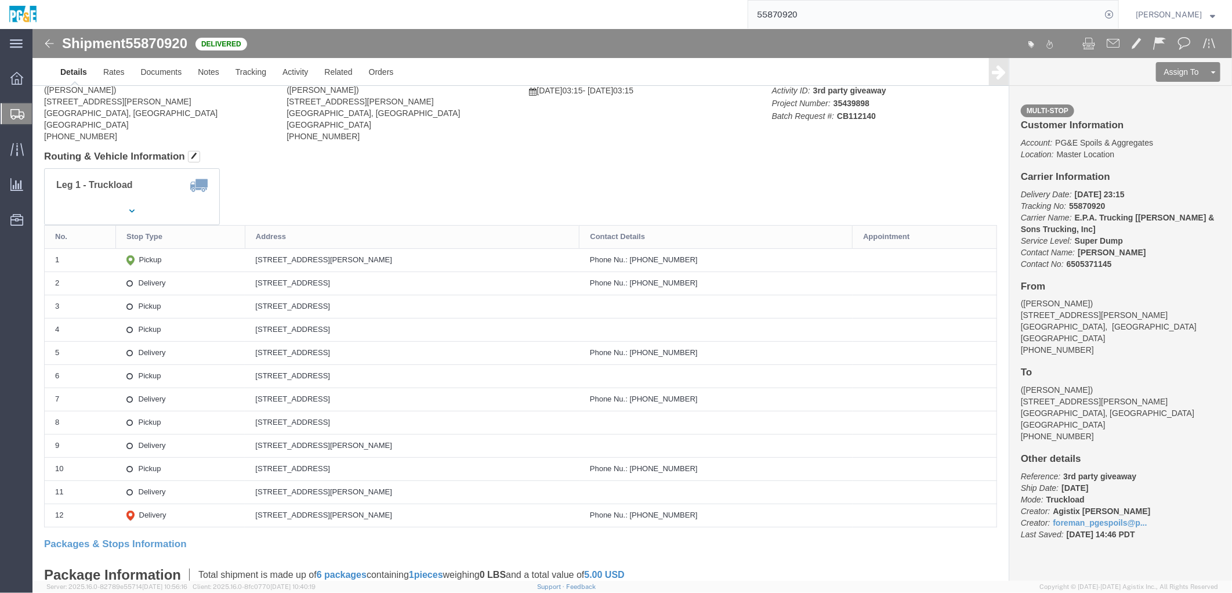
copy div "[STREET_ADDRESS]"
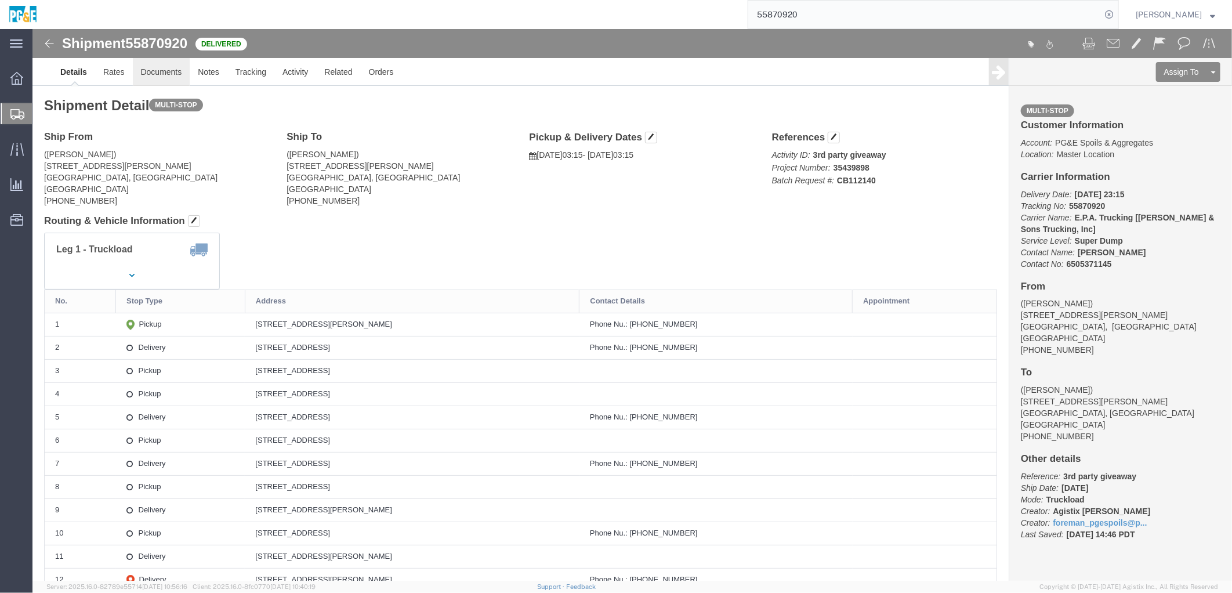
click link "Documents"
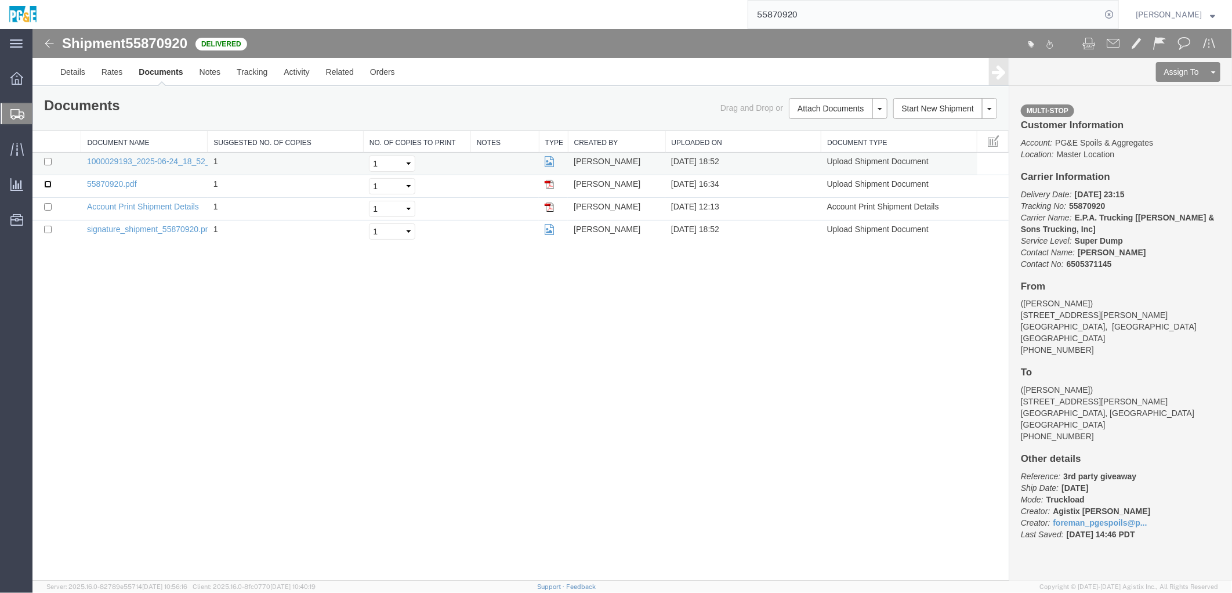
drag, startPoint x: 47, startPoint y: 183, endPoint x: 45, endPoint y: 162, distance: 21.0
click at [47, 183] on input "checkbox" at bounding box center [47, 184] width 8 height 8
checkbox input "true"
click at [46, 158] on input "checkbox" at bounding box center [47, 161] width 8 height 8
checkbox input "true"
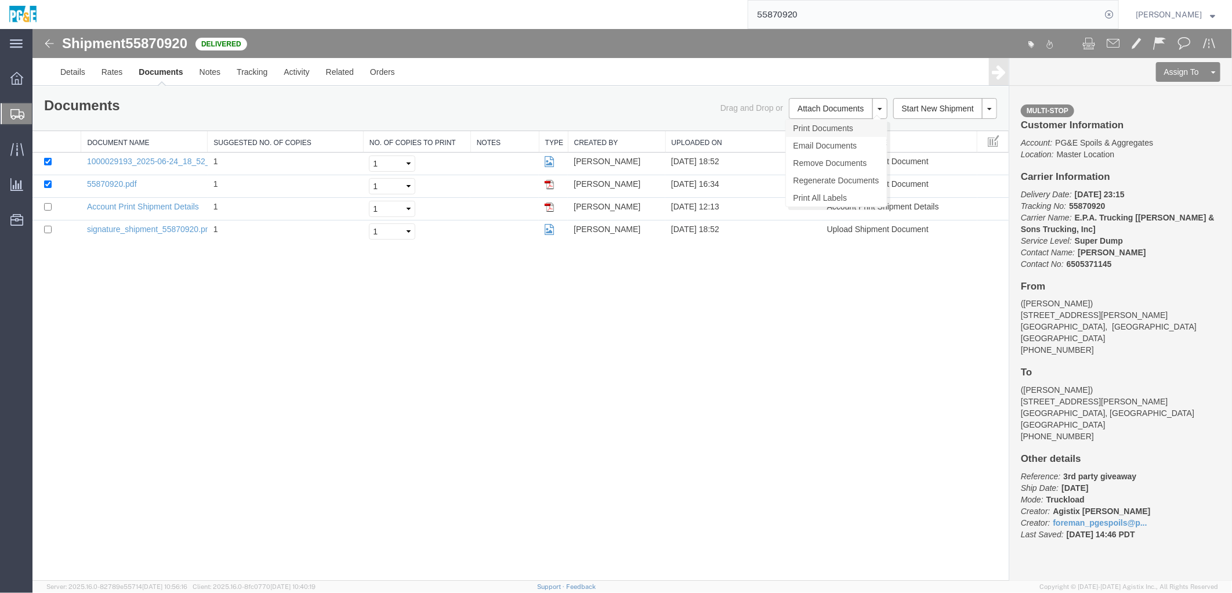
click at [819, 122] on link "Print Documents" at bounding box center [835, 127] width 101 height 17
click at [263, 75] on link "Tracking" at bounding box center [251, 71] width 47 height 28
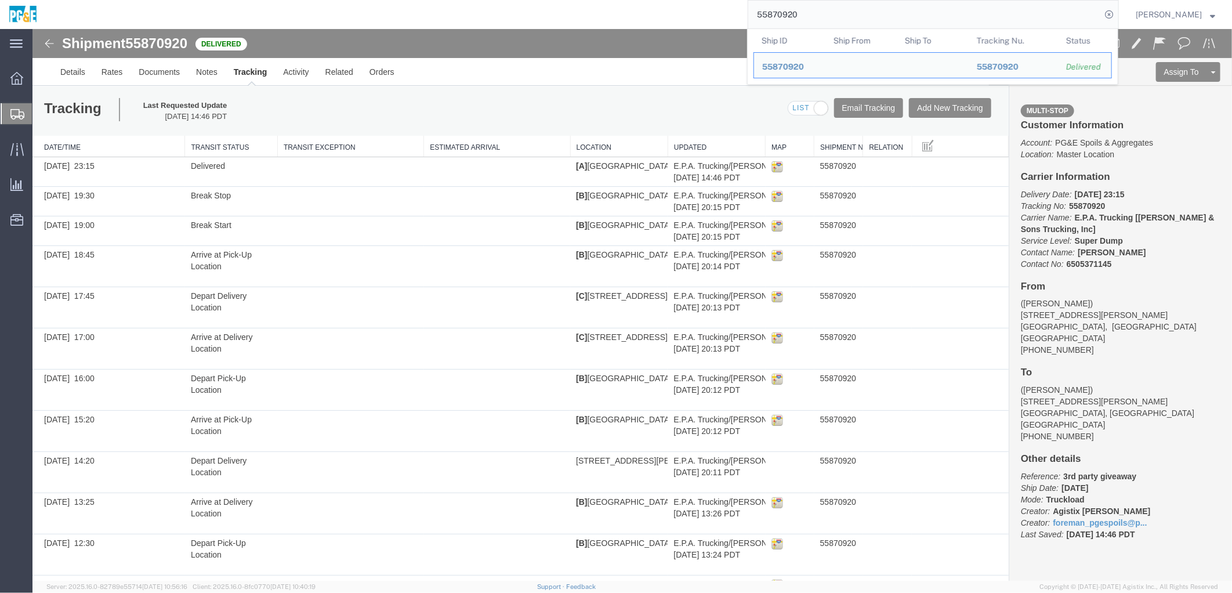
click at [793, 10] on input "55870920" at bounding box center [924, 15] width 353 height 28
paste input "6043792"
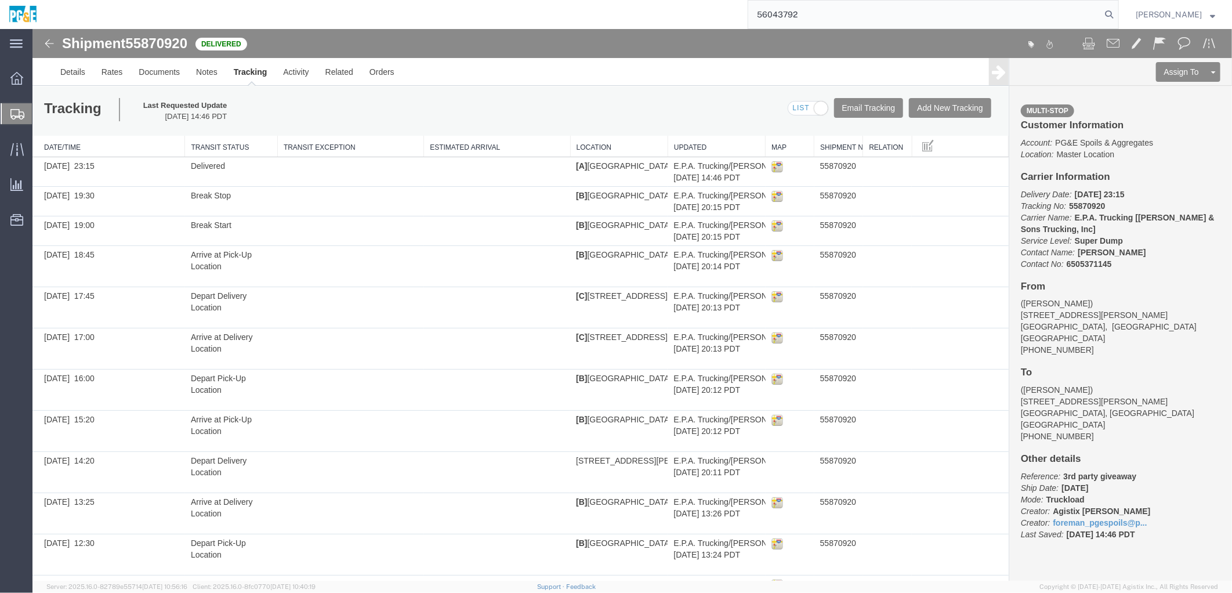
type input "56043792"
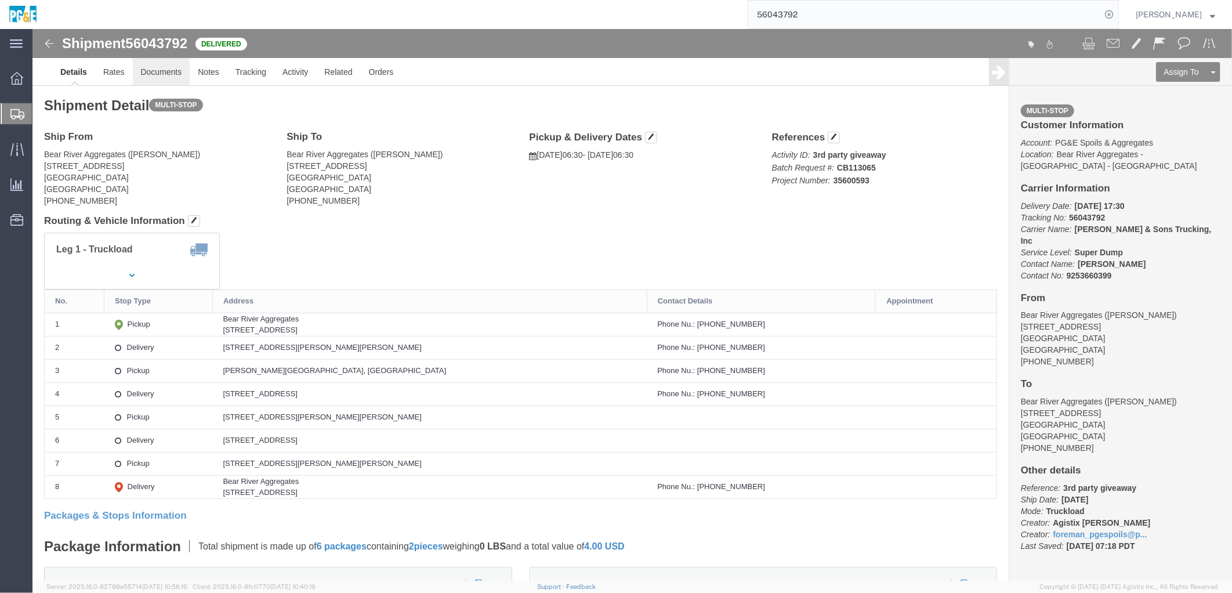
click link "Documents"
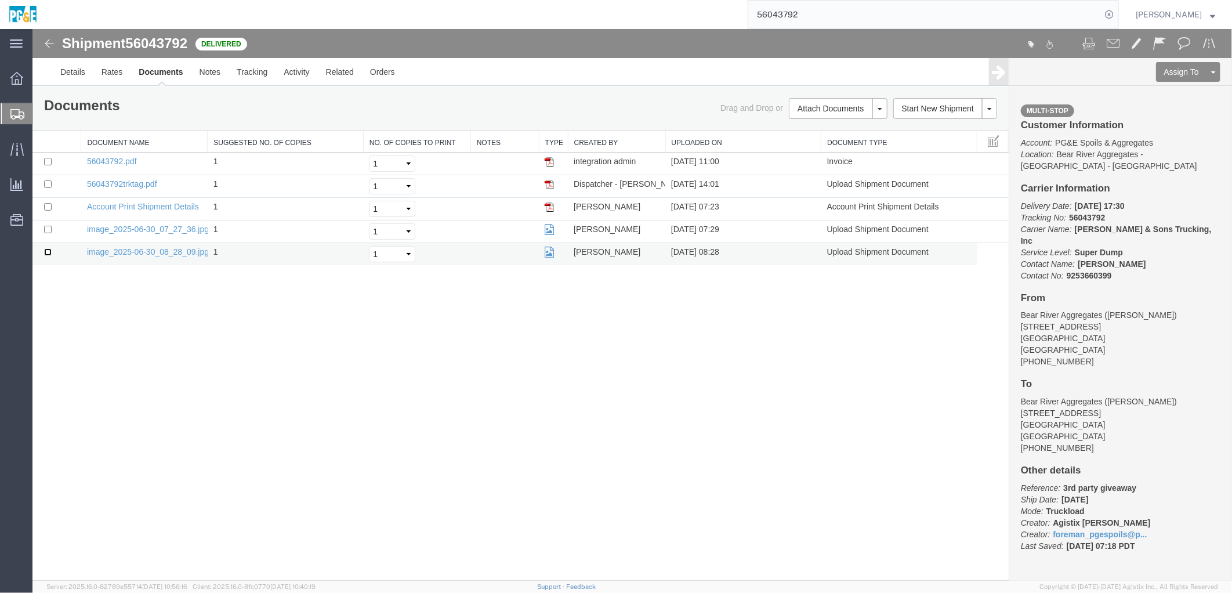
click at [44, 253] on input "checkbox" at bounding box center [47, 252] width 8 height 8
checkbox input "true"
click at [48, 229] on input "checkbox" at bounding box center [47, 229] width 8 height 8
checkbox input "true"
click at [46, 185] on input "checkbox" at bounding box center [47, 184] width 8 height 8
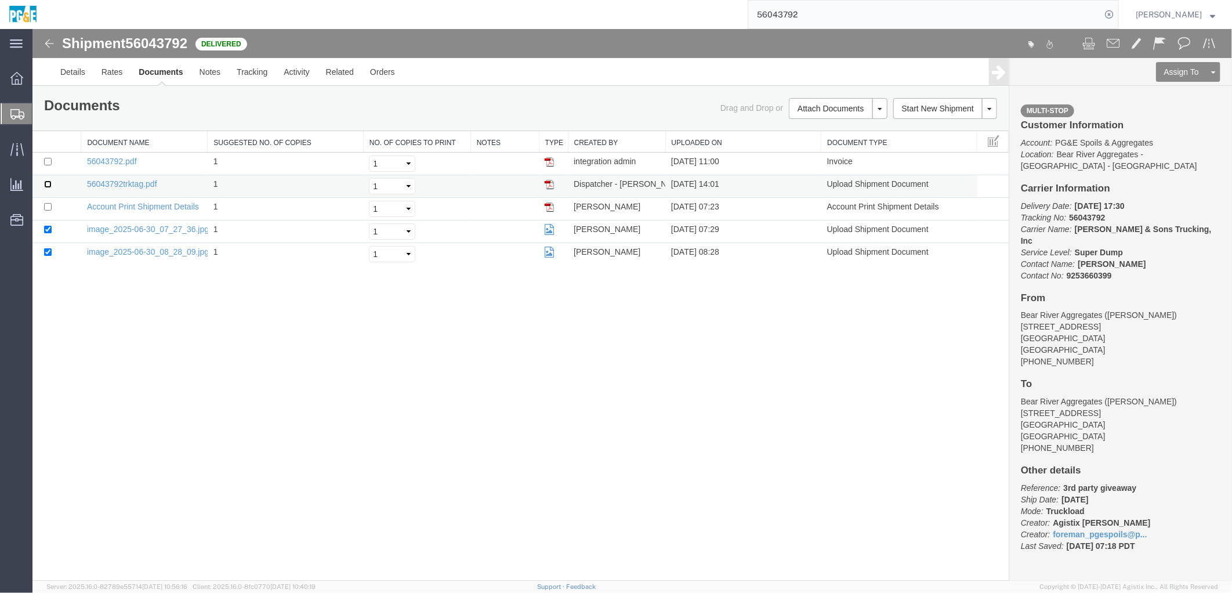
checkbox input "true"
click at [48, 160] on input "checkbox" at bounding box center [47, 161] width 8 height 8
checkbox input "true"
click at [815, 124] on link "Print Documents" at bounding box center [835, 127] width 101 height 17
click at [241, 82] on link "Tracking" at bounding box center [251, 71] width 47 height 28
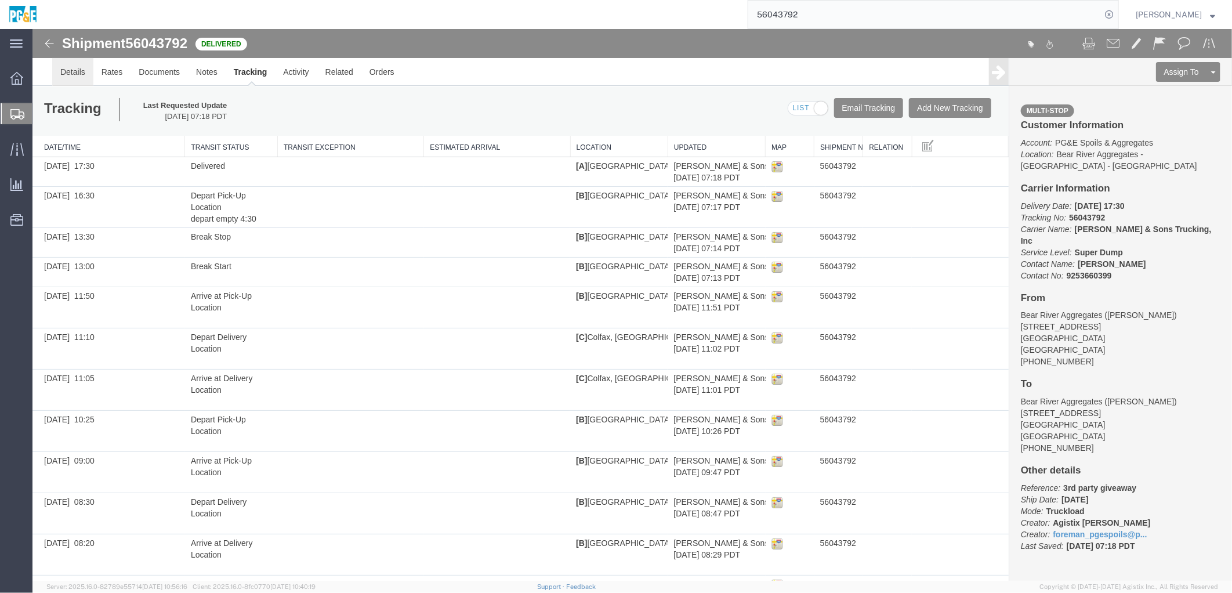
click at [81, 67] on link "Details" at bounding box center [72, 71] width 41 height 28
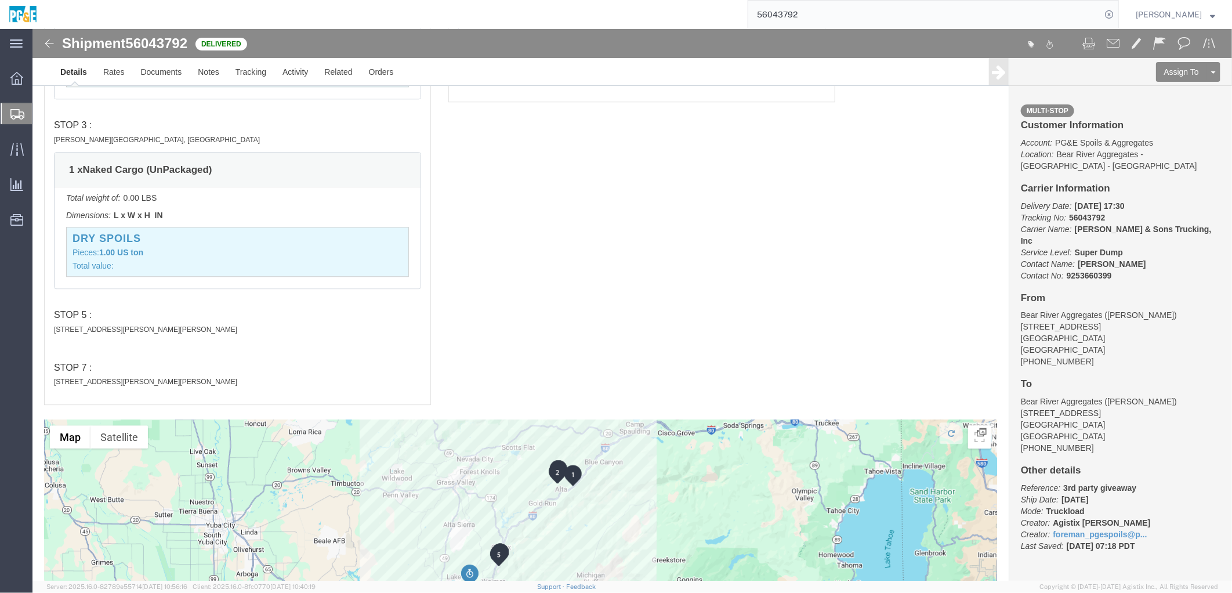
scroll to position [1925, 0]
click link "Documents"
